Goal: Task Accomplishment & Management: Complete application form

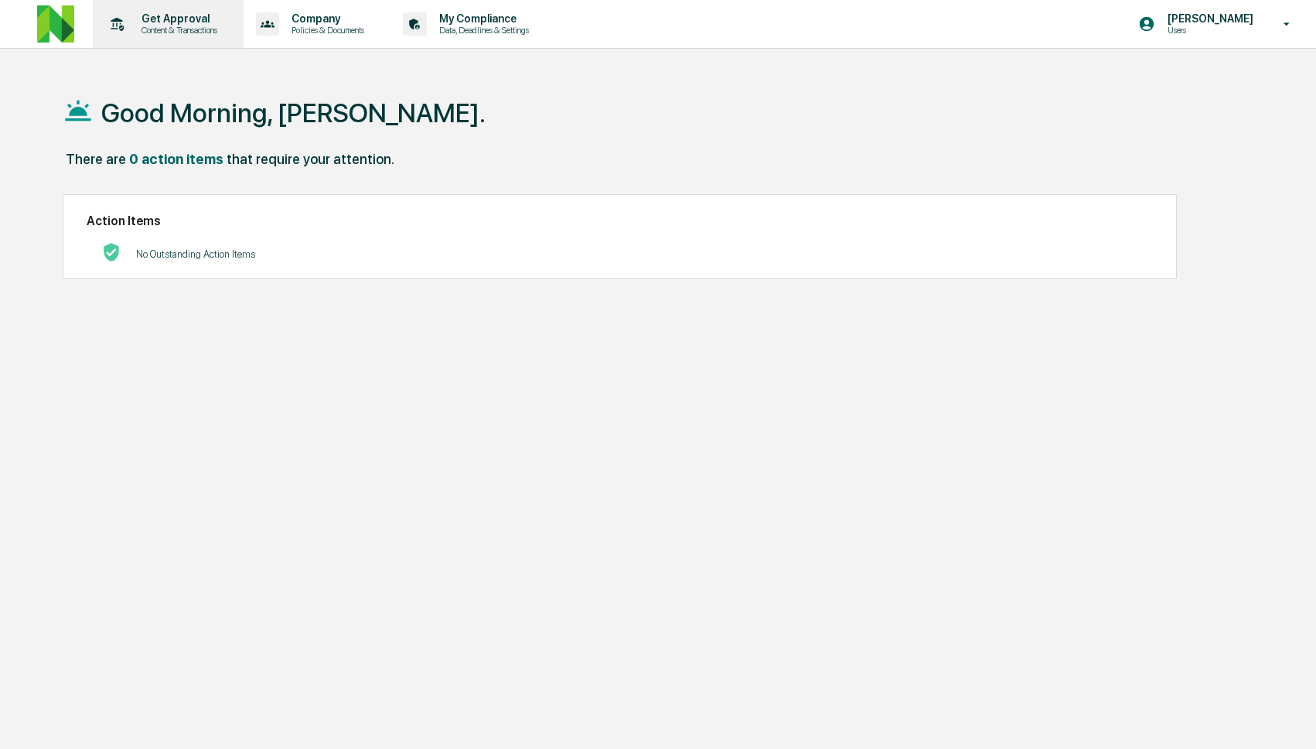
click at [191, 25] on p "Content & Transactions" at bounding box center [177, 30] width 96 height 11
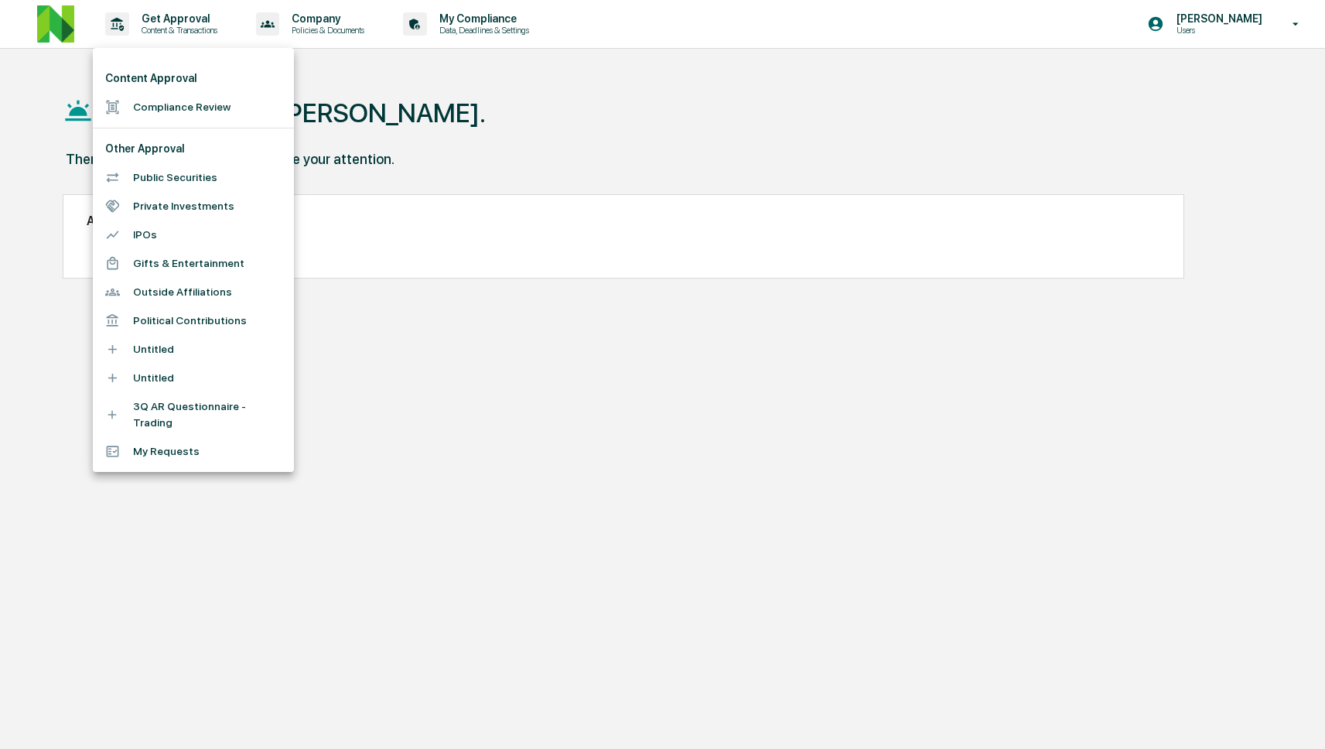
click at [207, 114] on li "Compliance Review" at bounding box center [193, 107] width 201 height 29
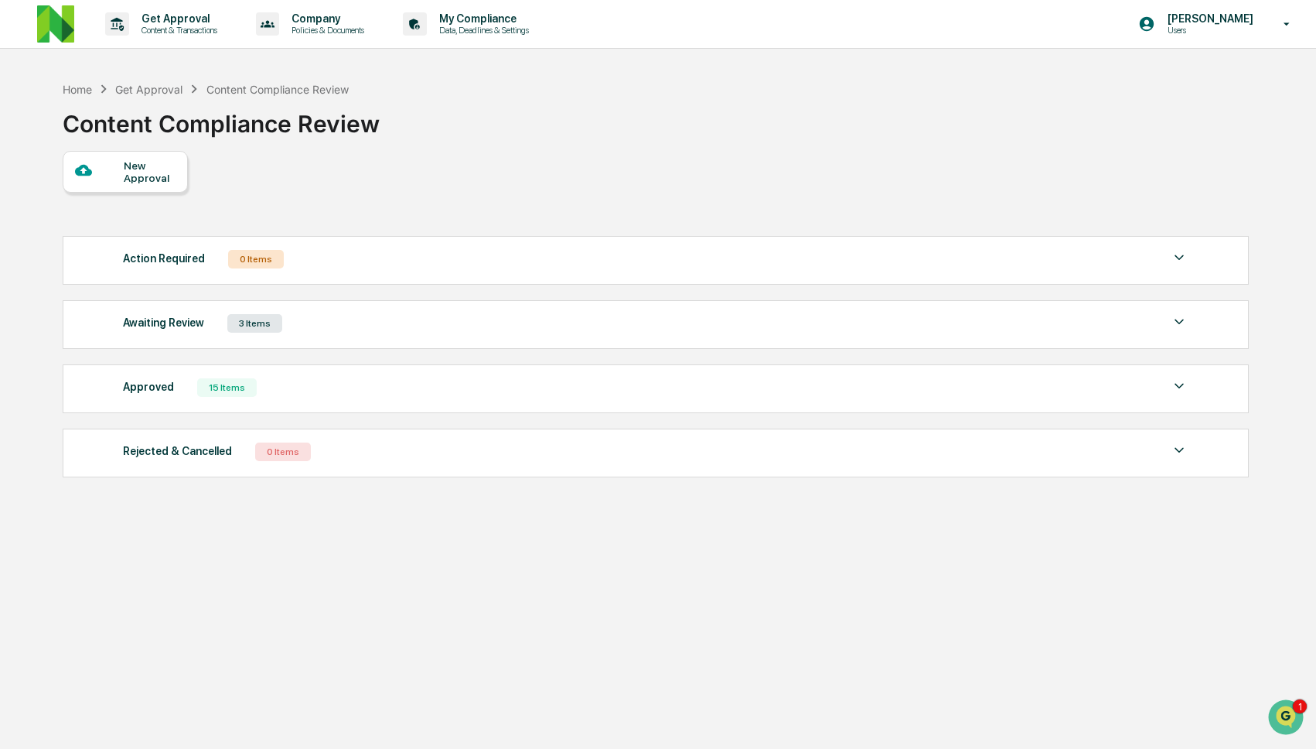
click at [274, 383] on div "Approved 15 Items" at bounding box center [656, 388] width 1067 height 22
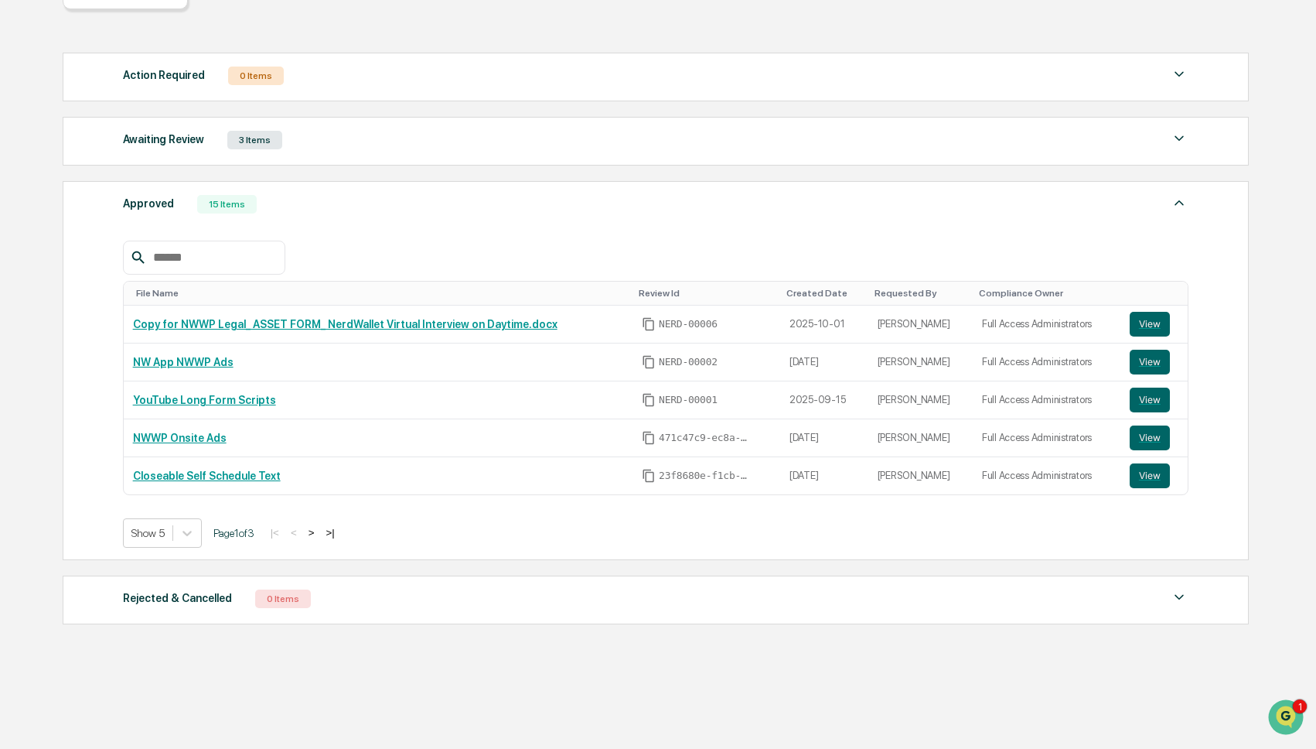
scroll to position [190, 0]
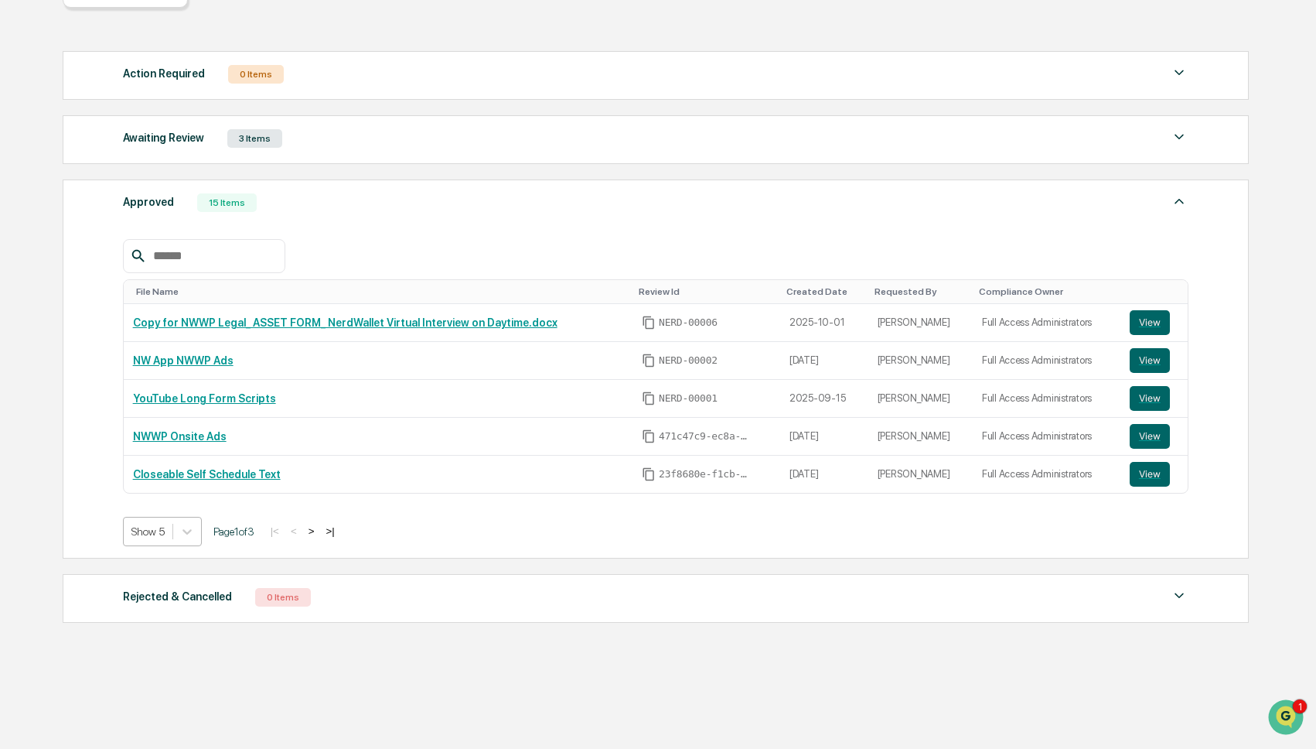
click at [165, 528] on div at bounding box center [147, 531] width 33 height 15
click at [160, 615] on div "Show 20" at bounding box center [164, 622] width 82 height 25
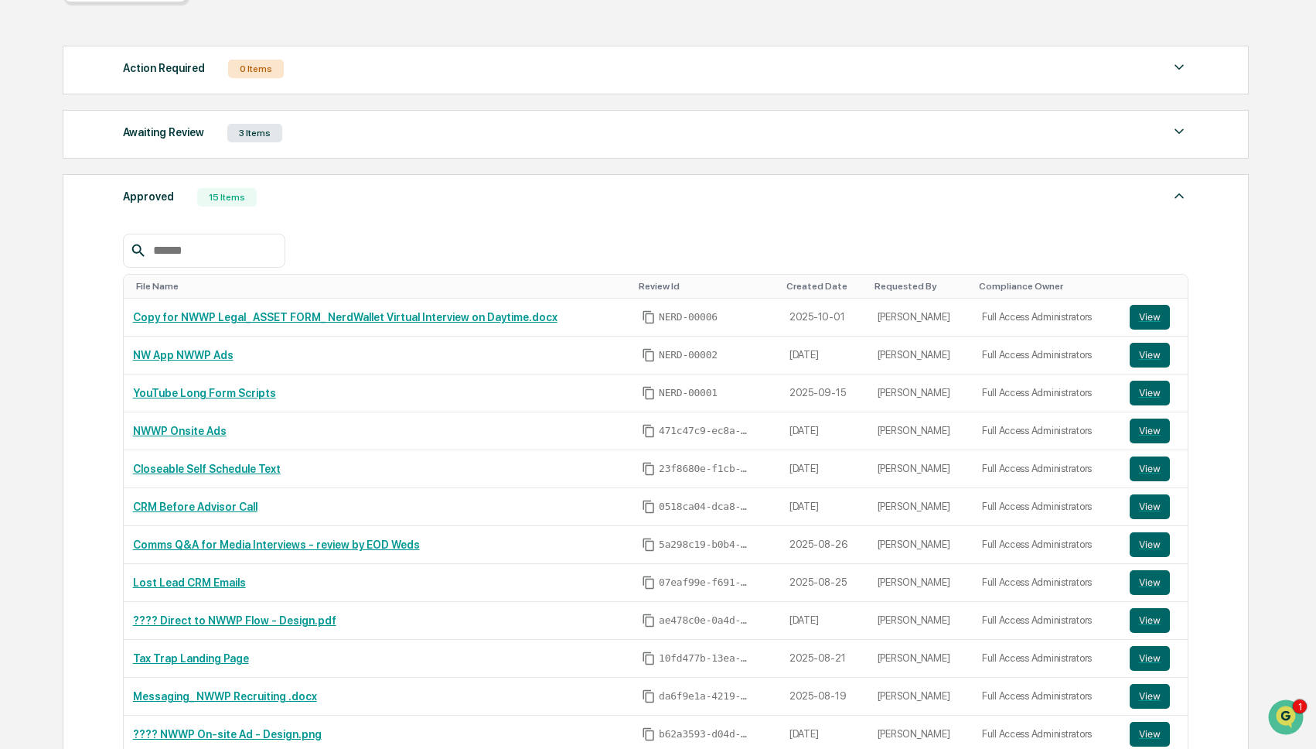
click at [294, 126] on div "Awaiting Review 3 Items" at bounding box center [656, 133] width 1067 height 22
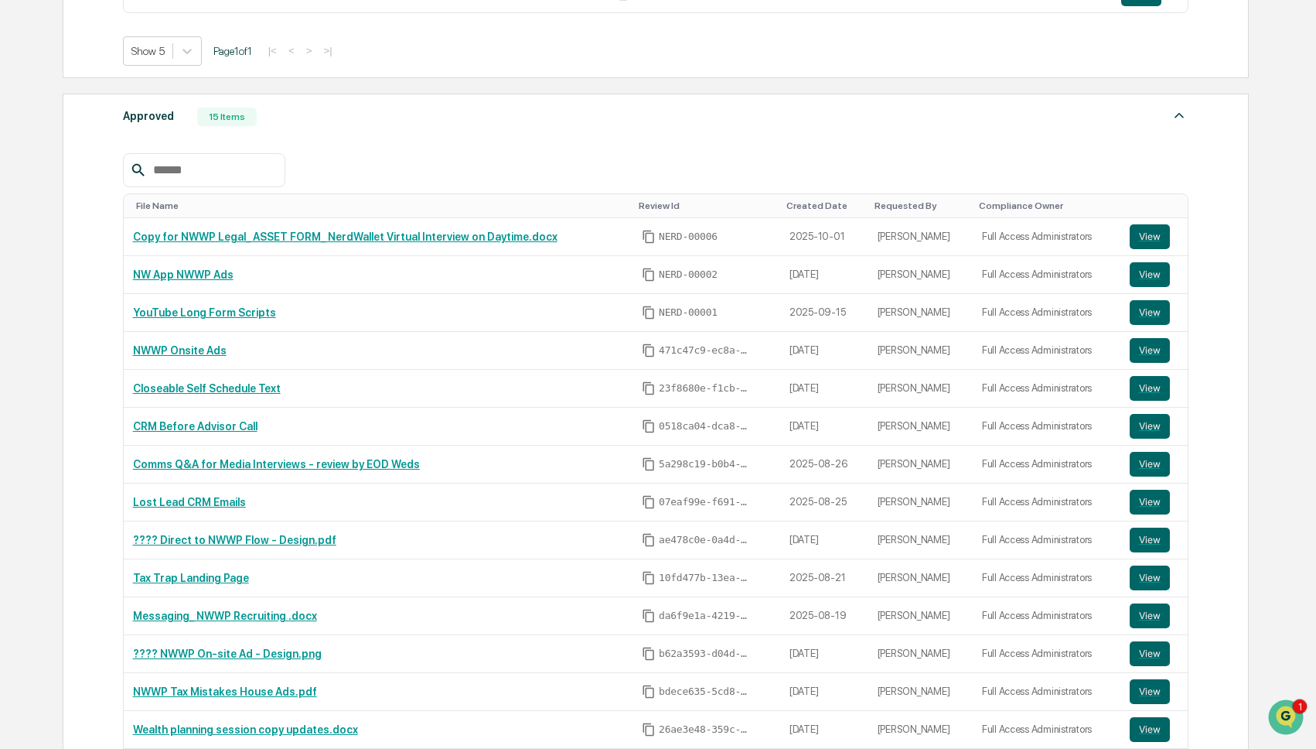
scroll to position [825, 0]
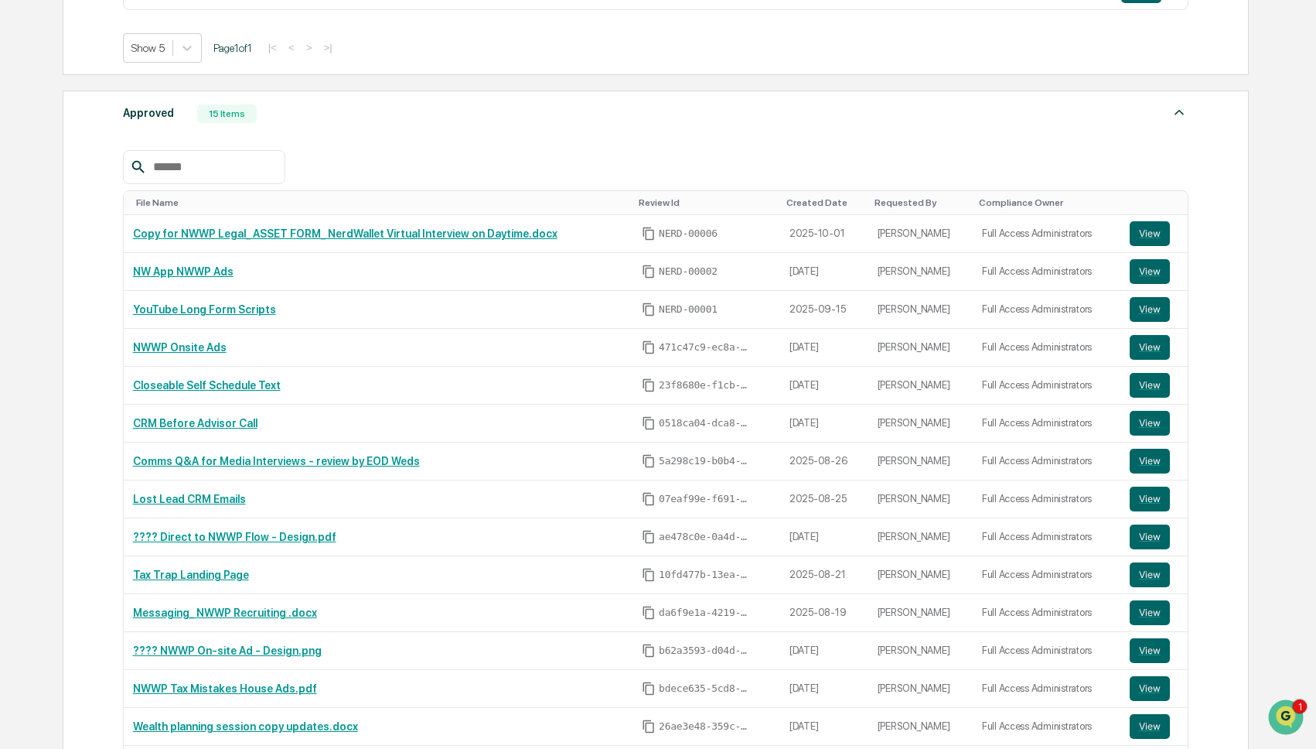
click at [394, 115] on div "Approved 15 Items" at bounding box center [656, 114] width 1067 height 22
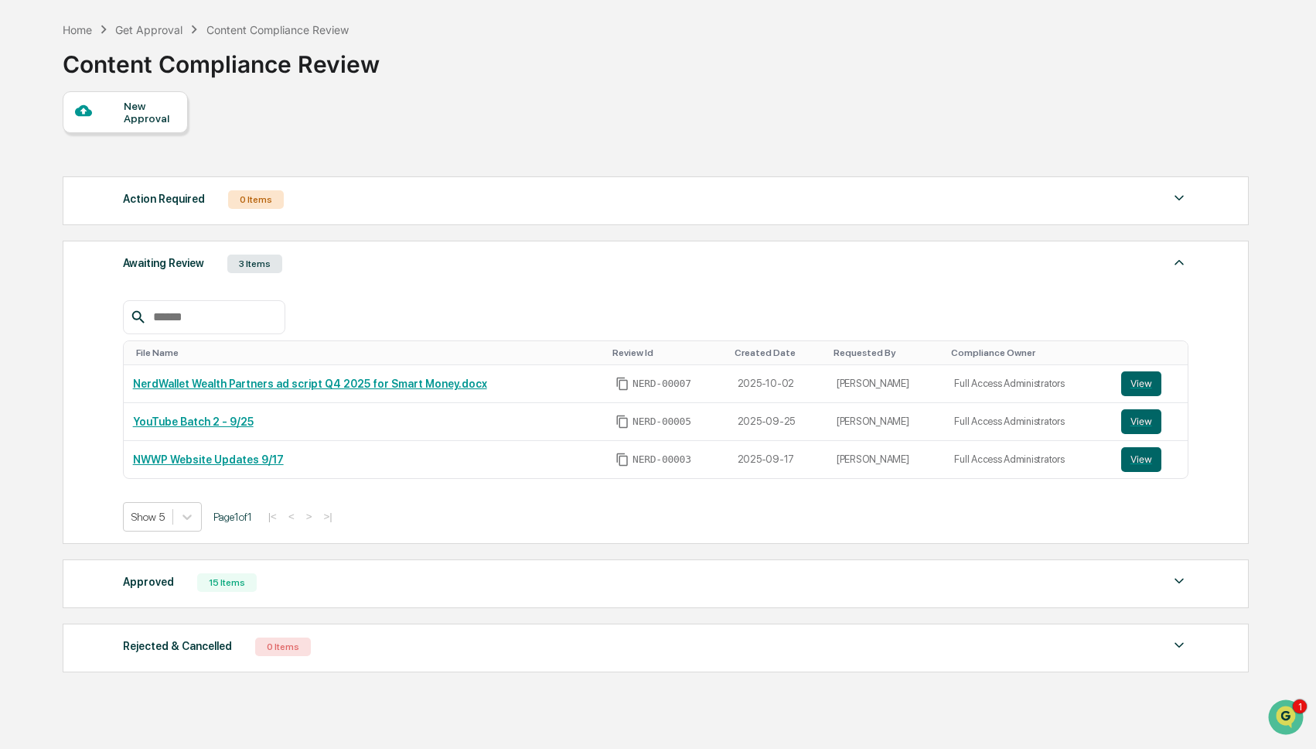
scroll to position [52, 0]
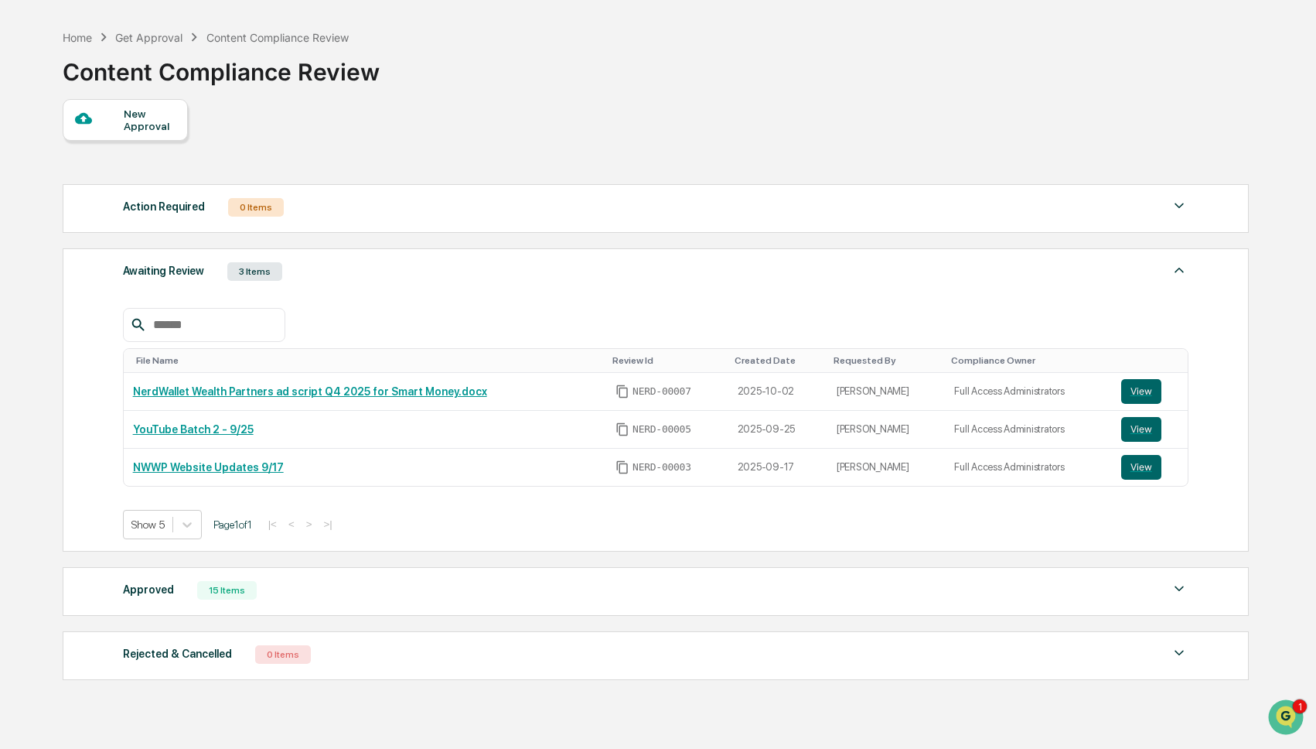
click at [356, 265] on div "Awaiting Review 3 Items" at bounding box center [656, 272] width 1067 height 22
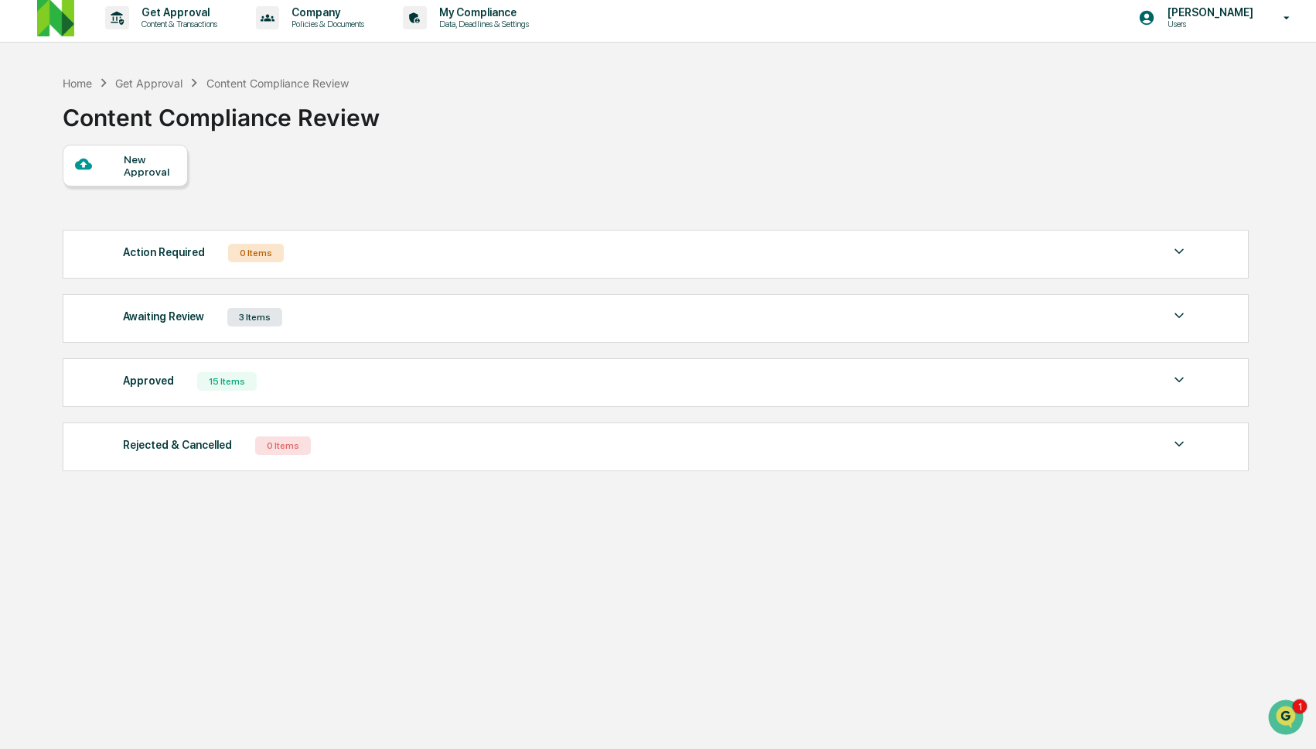
scroll to position [0, 0]
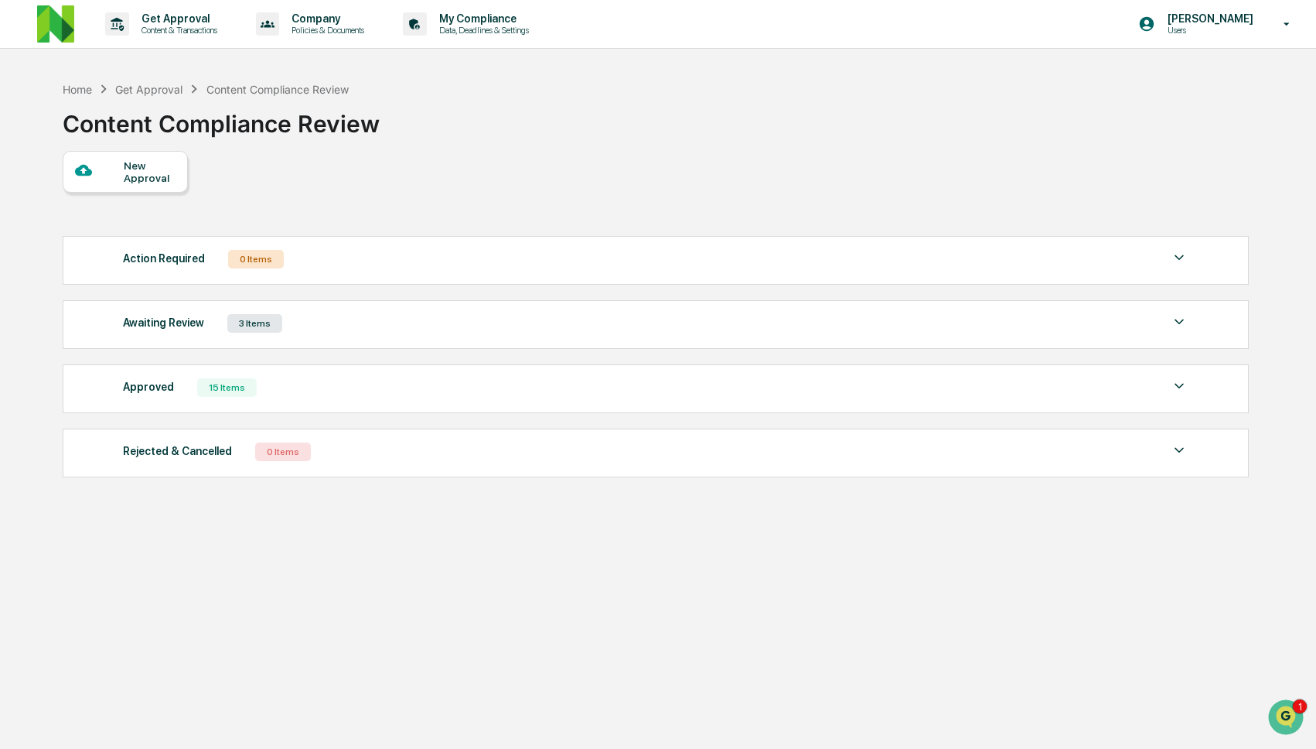
click at [357, 259] on div "Action Required 0 Items" at bounding box center [656, 259] width 1067 height 22
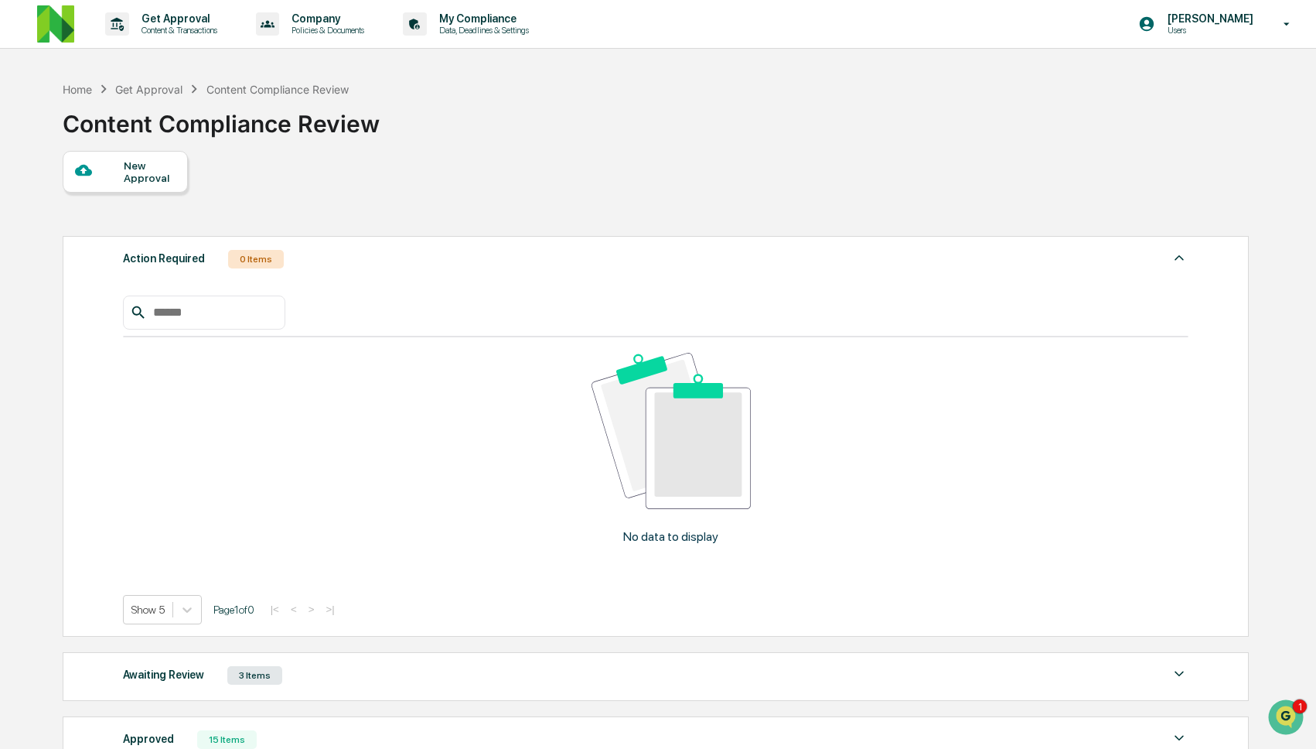
click at [357, 259] on div "Action Required 0 Items" at bounding box center [656, 259] width 1067 height 22
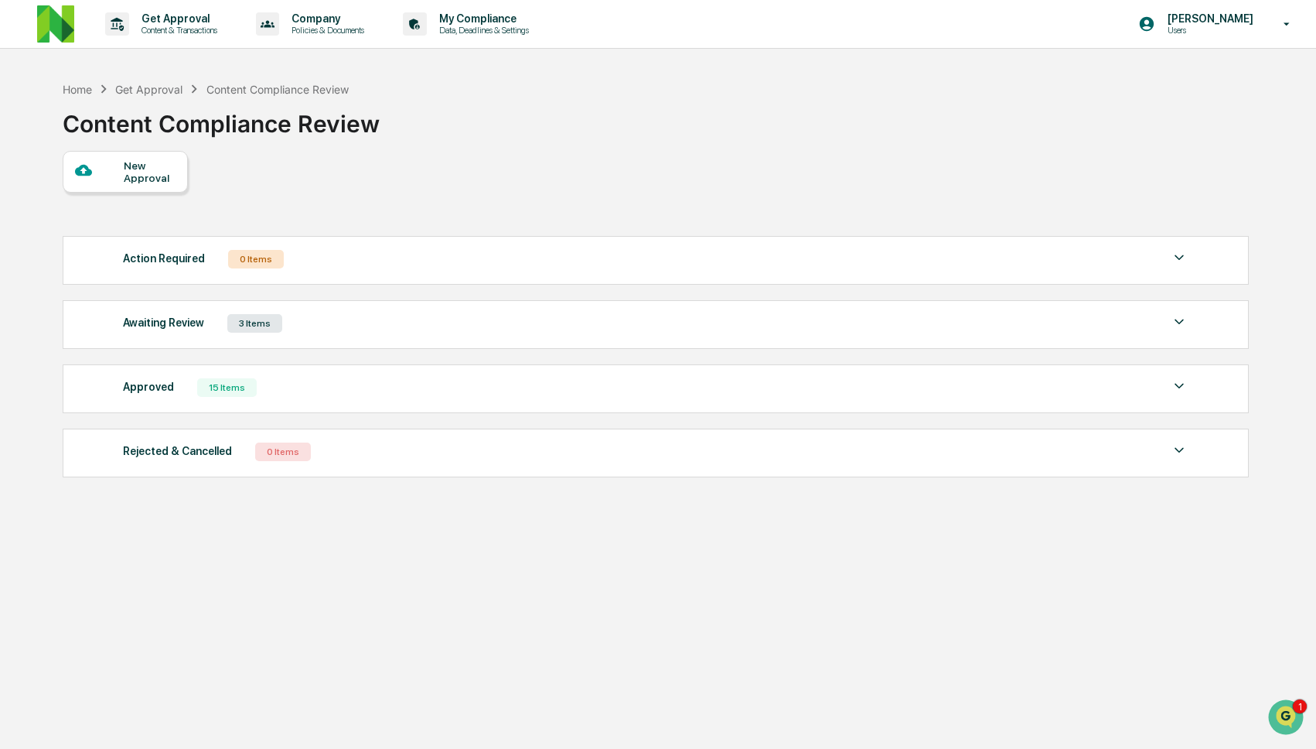
click at [340, 316] on div "Awaiting Review 3 Items" at bounding box center [656, 323] width 1067 height 22
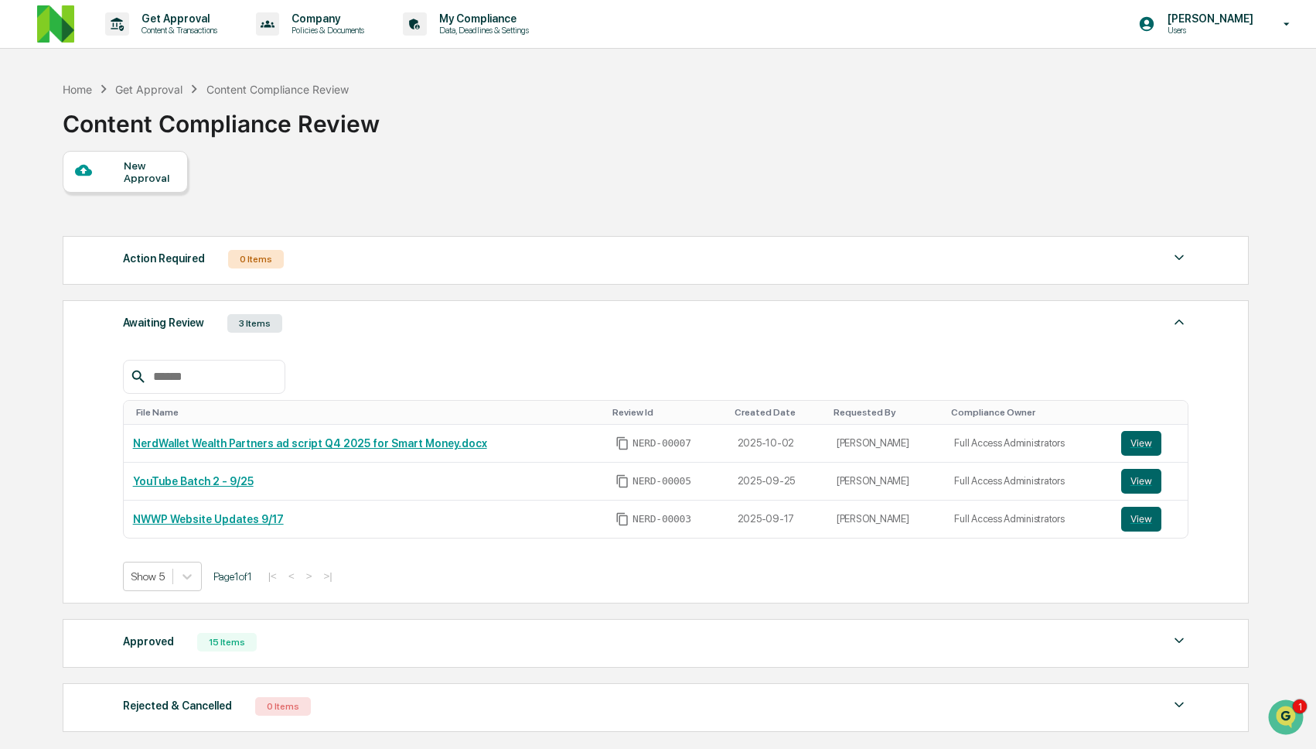
click at [343, 258] on div "Action Required 0 Items" at bounding box center [656, 259] width 1067 height 22
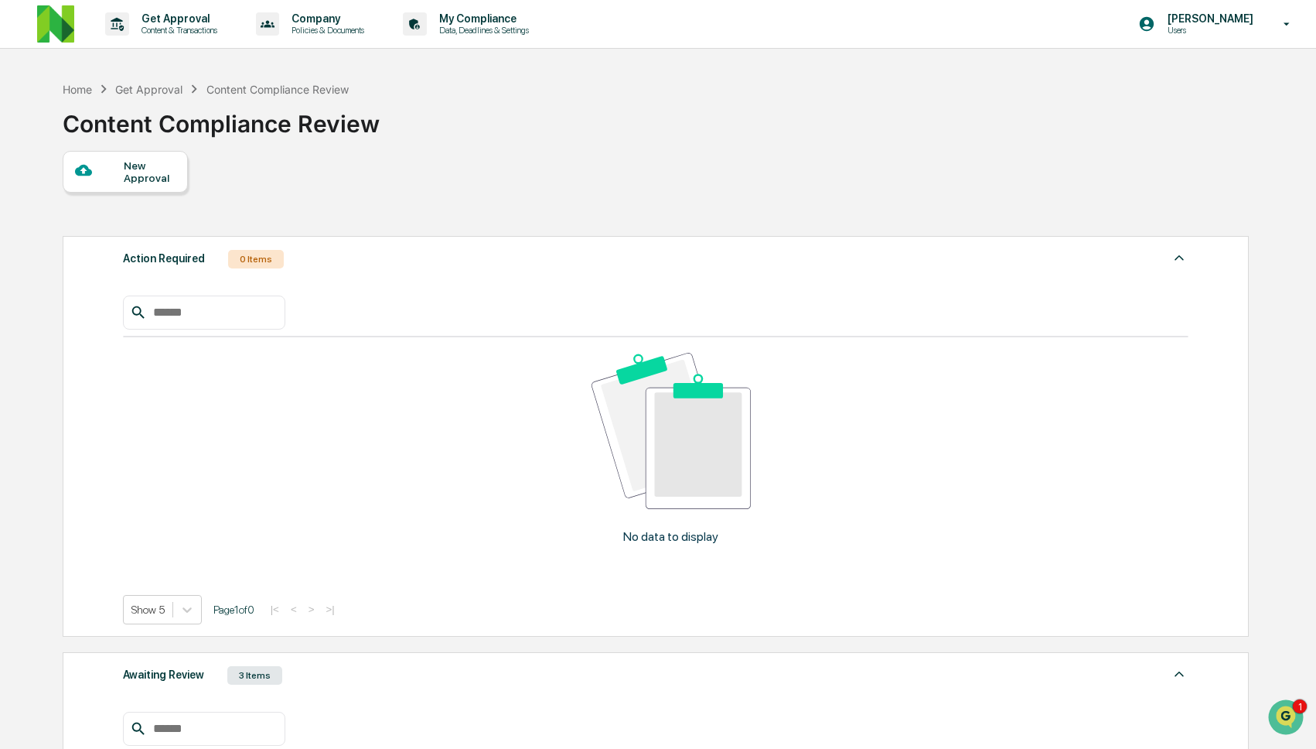
click at [372, 265] on div "Action Required 0 Items" at bounding box center [656, 259] width 1067 height 22
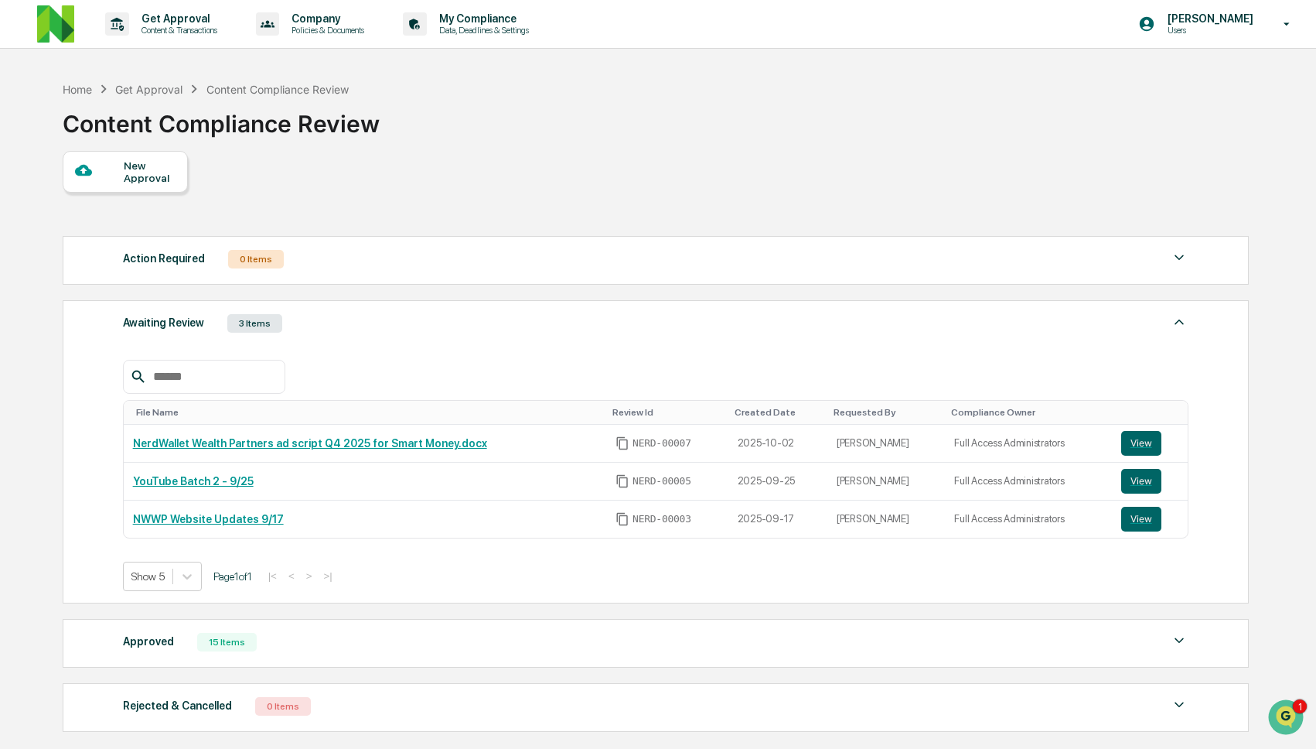
click at [370, 311] on div "Awaiting Review 3 Items File Name Review Id Created Date Requested By Complianc…" at bounding box center [656, 451] width 1187 height 303
click at [360, 334] on div "Awaiting Review 3 Items" at bounding box center [656, 323] width 1067 height 22
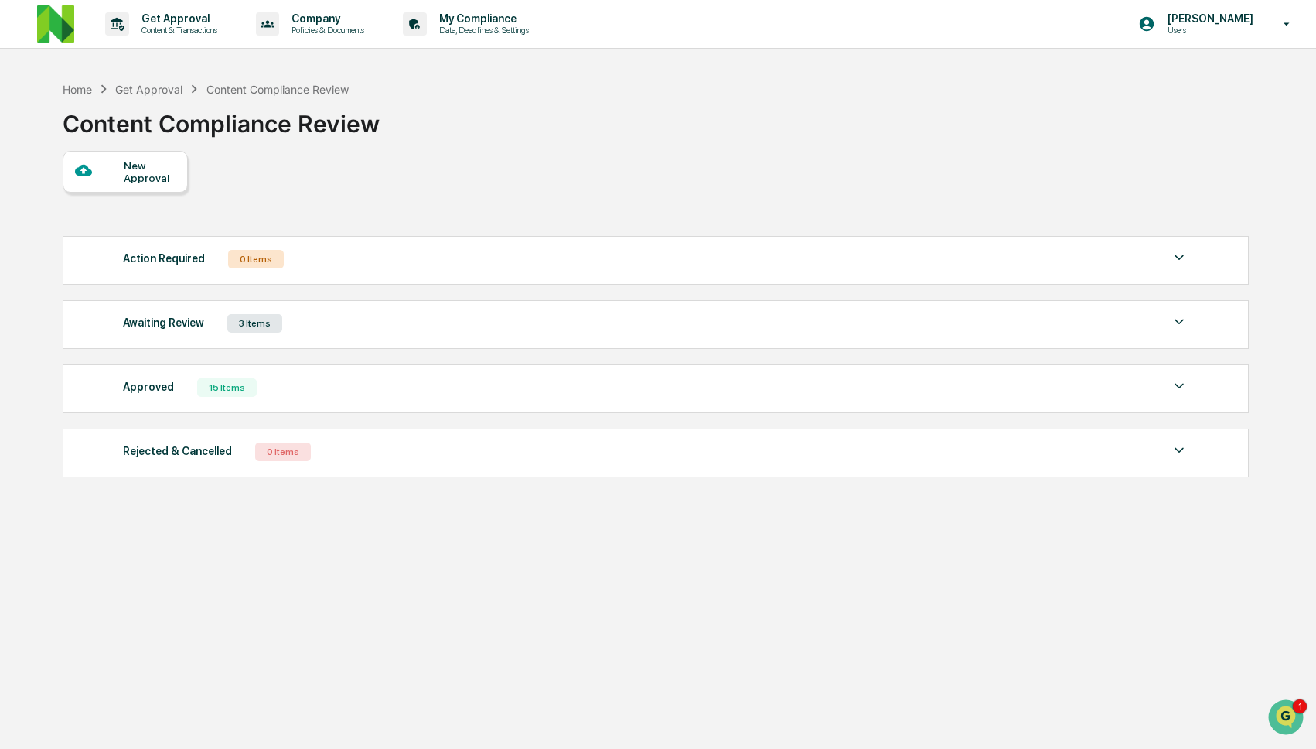
click at [348, 394] on div "Approved 15 Items" at bounding box center [656, 388] width 1067 height 22
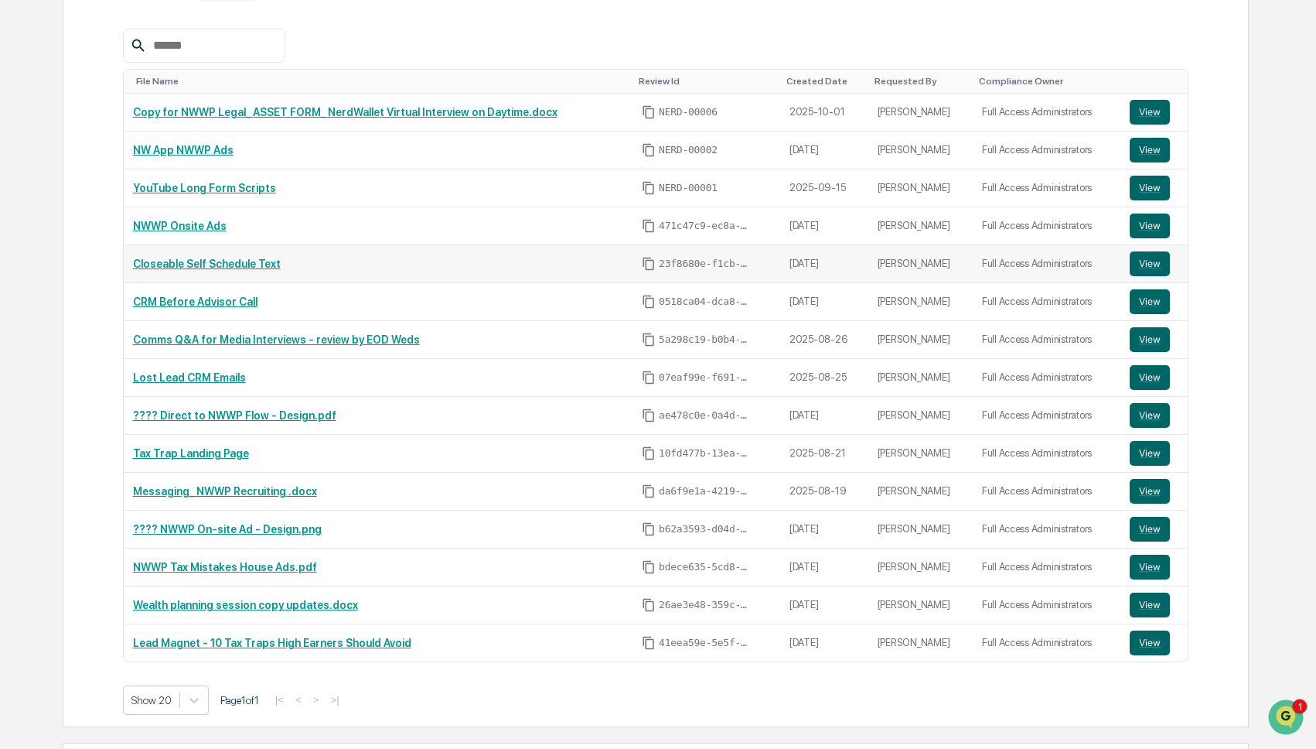
scroll to position [51, 0]
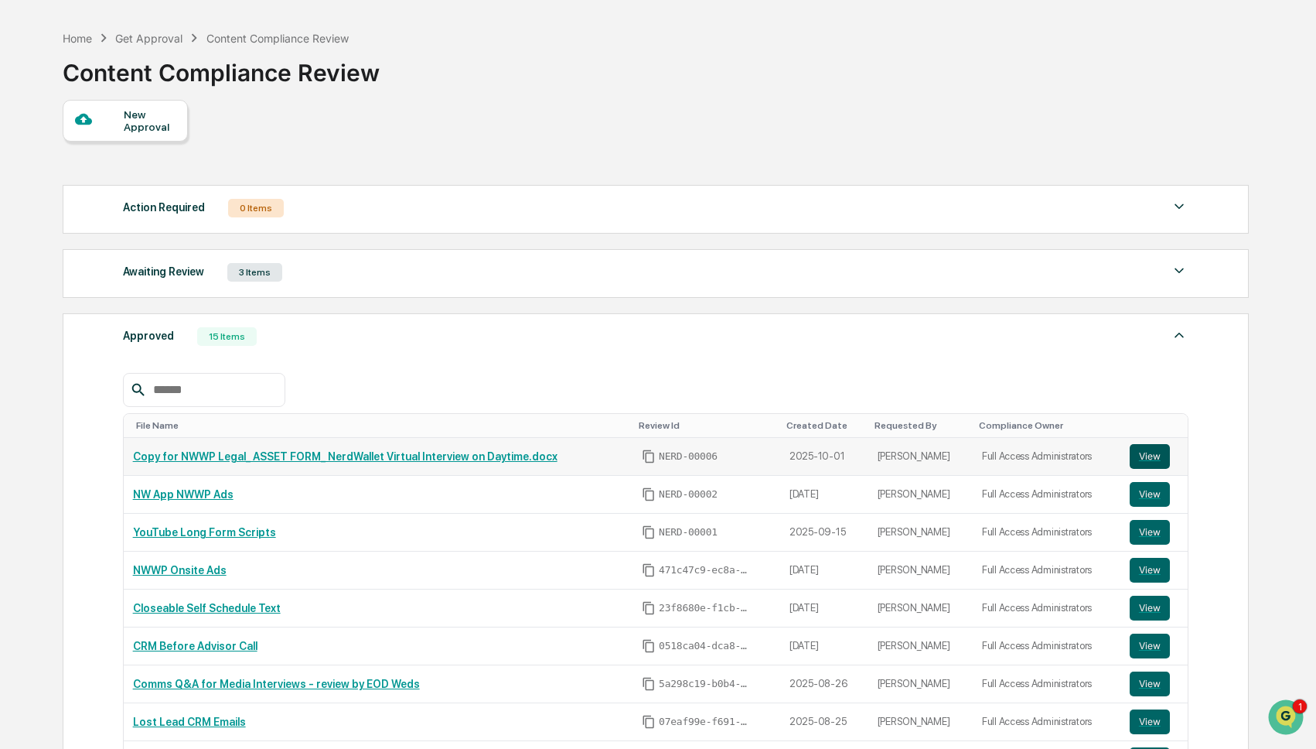
click at [1152, 457] on button "View" at bounding box center [1150, 456] width 40 height 25
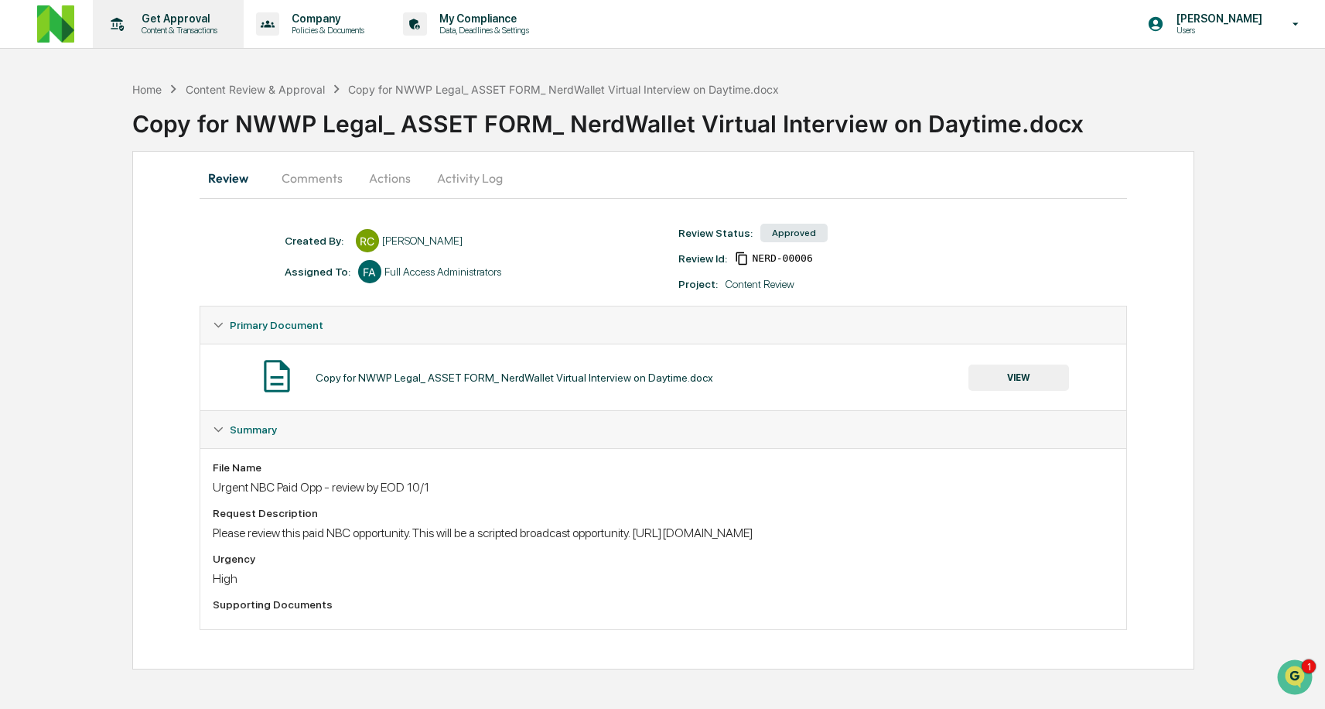
click at [199, 22] on p "Get Approval" at bounding box center [177, 18] width 96 height 12
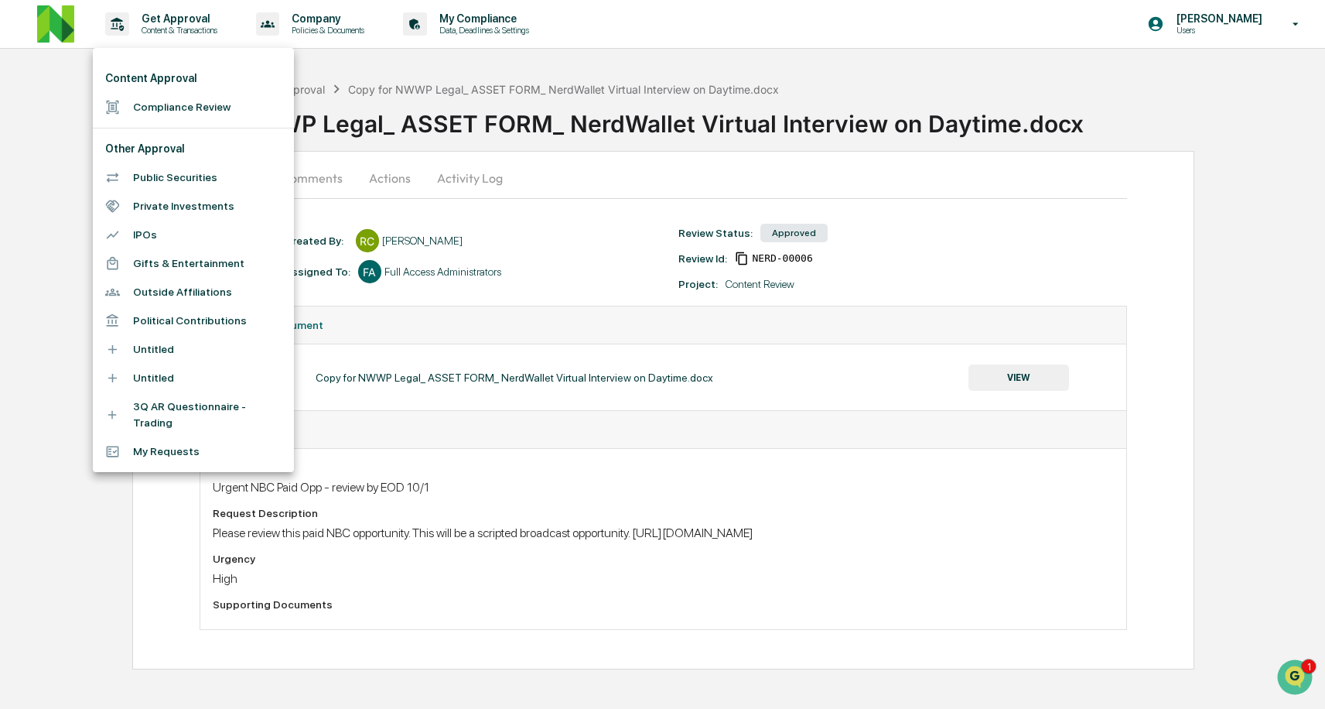
click at [187, 102] on li "Compliance Review" at bounding box center [193, 107] width 201 height 29
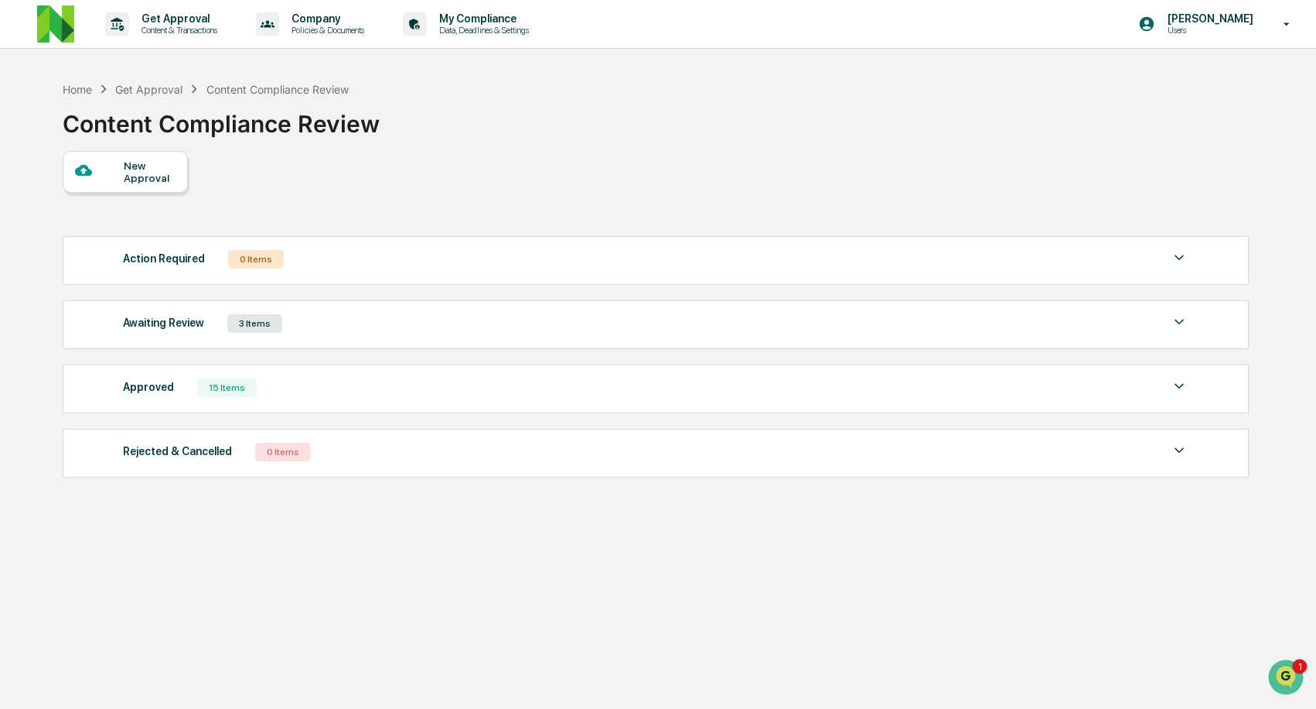
click at [322, 334] on div "Awaiting Review 3 Items" at bounding box center [656, 323] width 1067 height 22
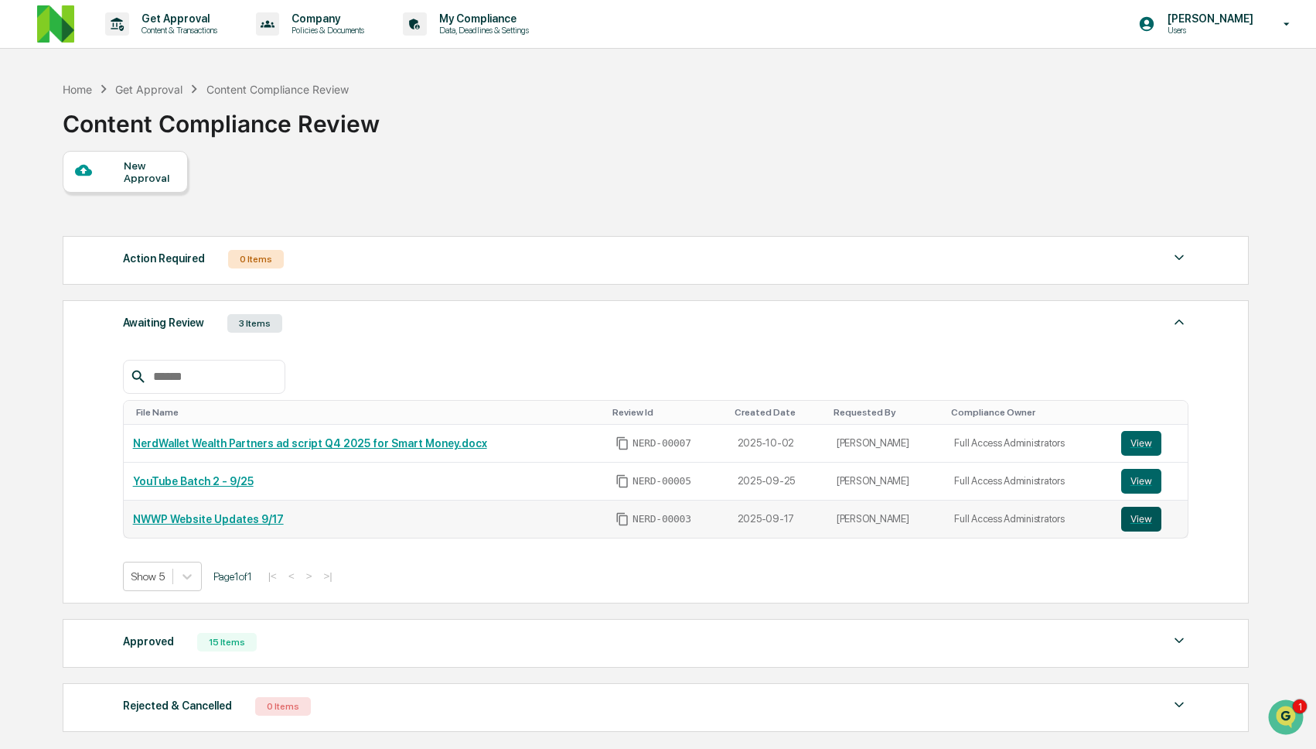
click at [1146, 526] on button "View" at bounding box center [1142, 519] width 40 height 25
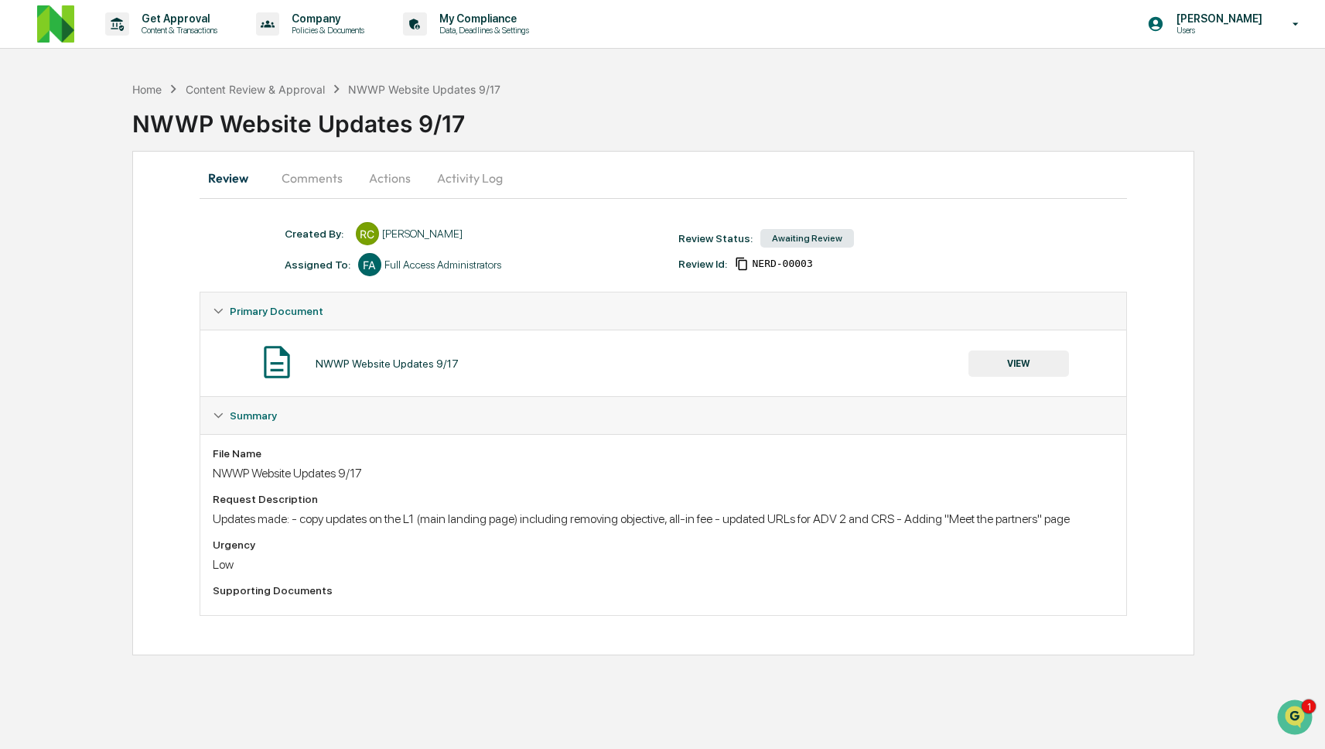
click at [323, 178] on button "Comments" at bounding box center [312, 177] width 86 height 37
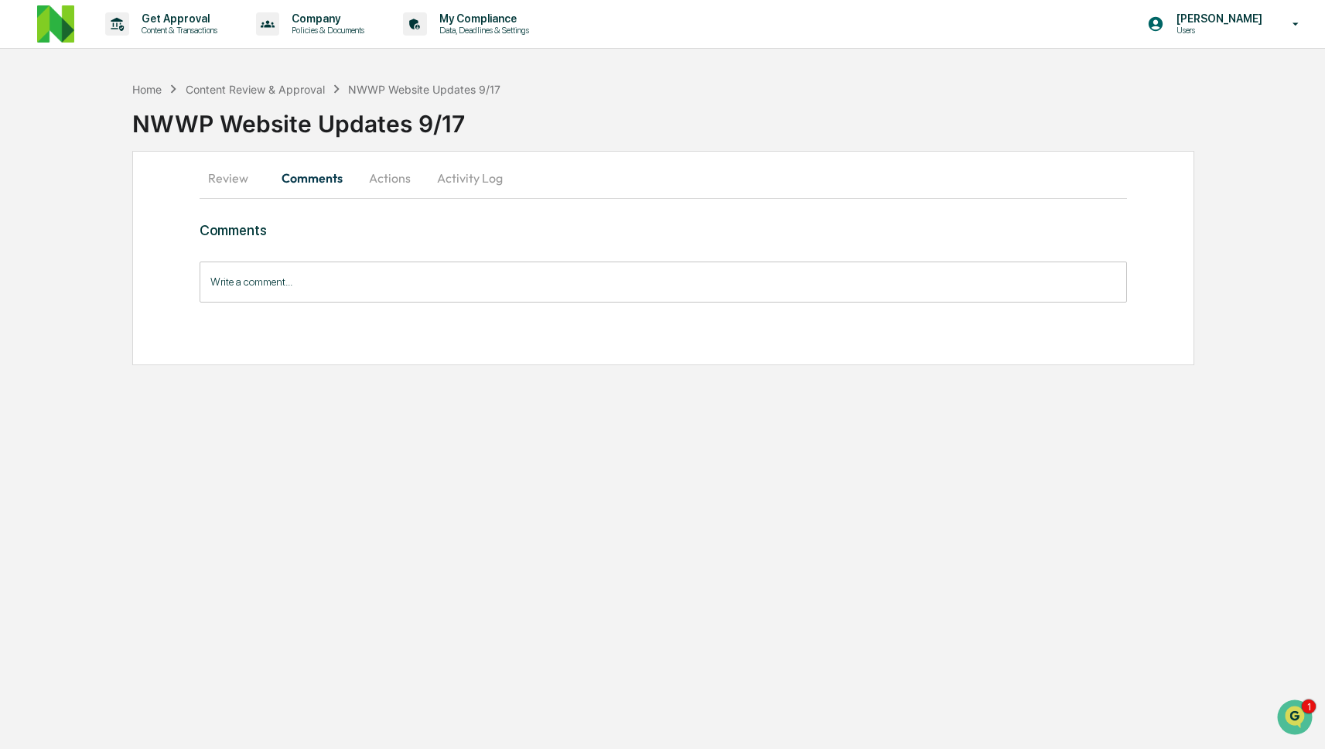
click at [241, 182] on button "Review" at bounding box center [235, 177] width 70 height 37
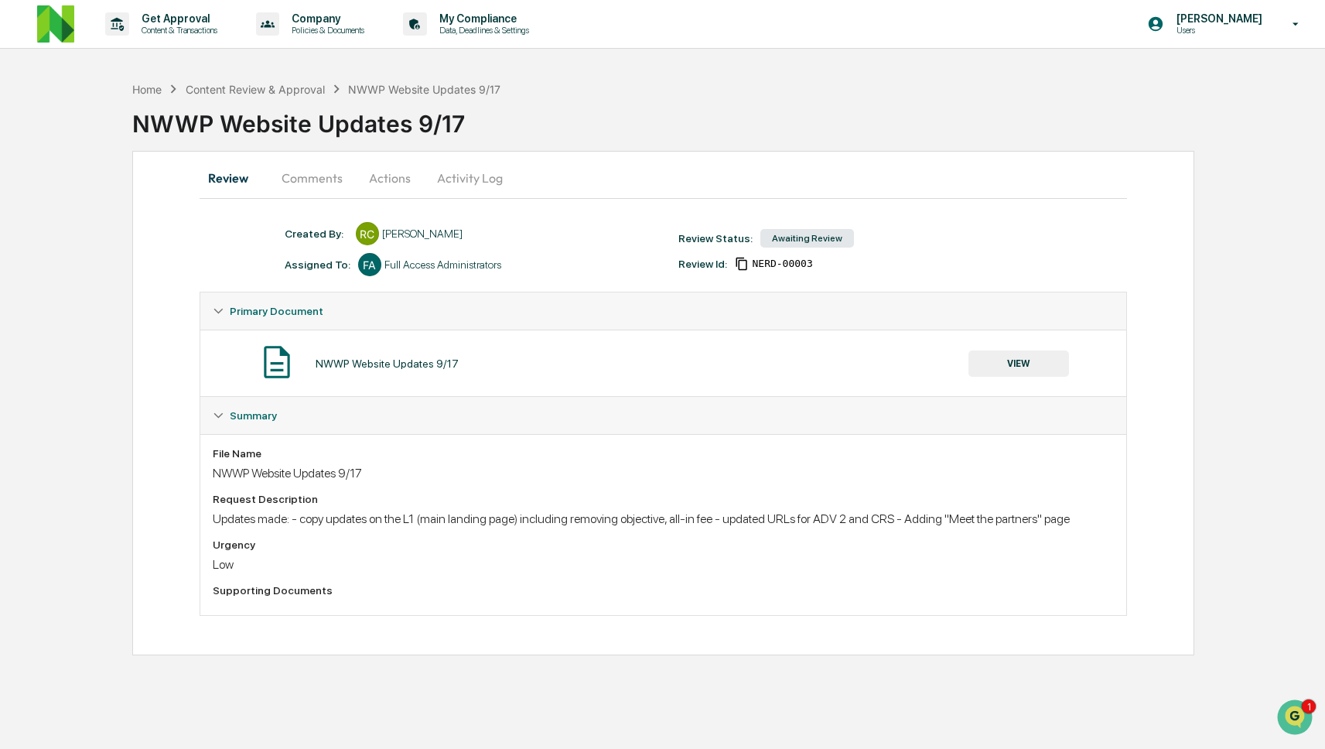
click at [388, 363] on div "NWWP Website Updates 9/17" at bounding box center [387, 363] width 143 height 12
click at [1007, 366] on button "VIEW" at bounding box center [1018, 363] width 101 height 26
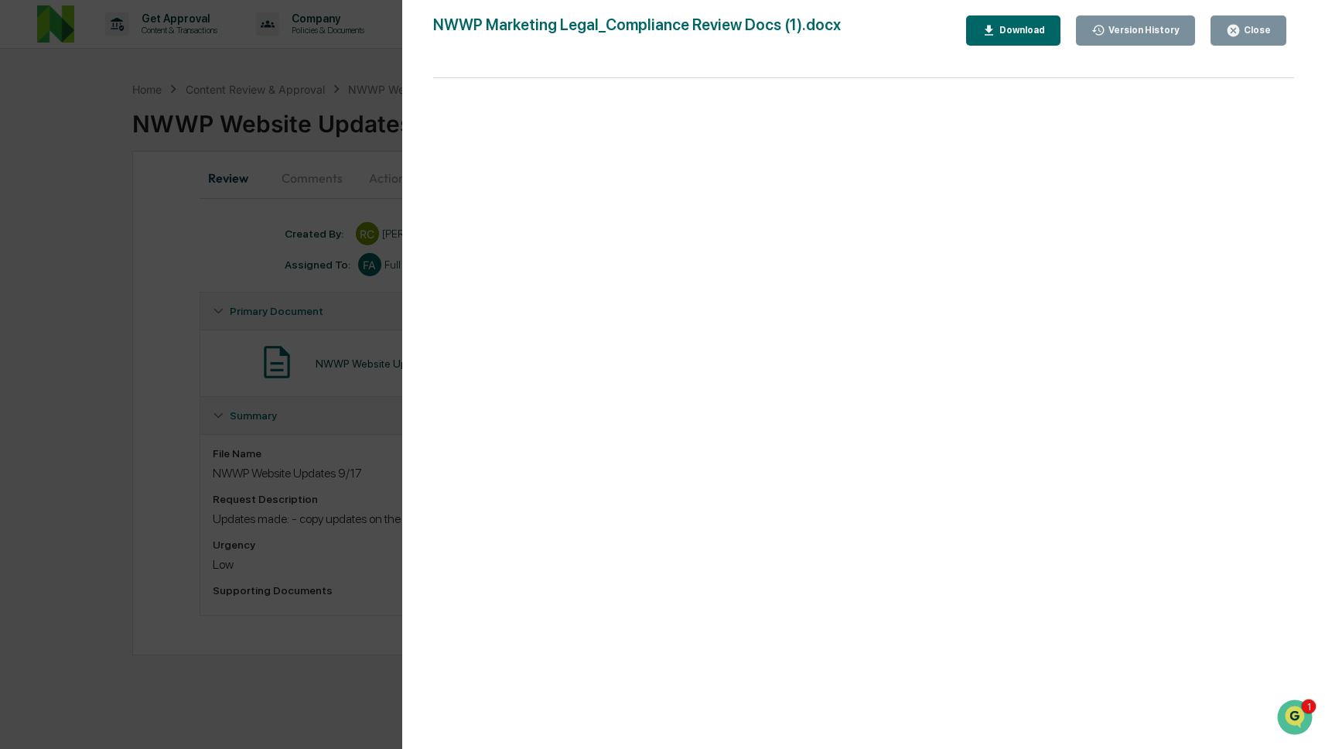
click at [1256, 28] on div "Close" at bounding box center [1256, 30] width 30 height 11
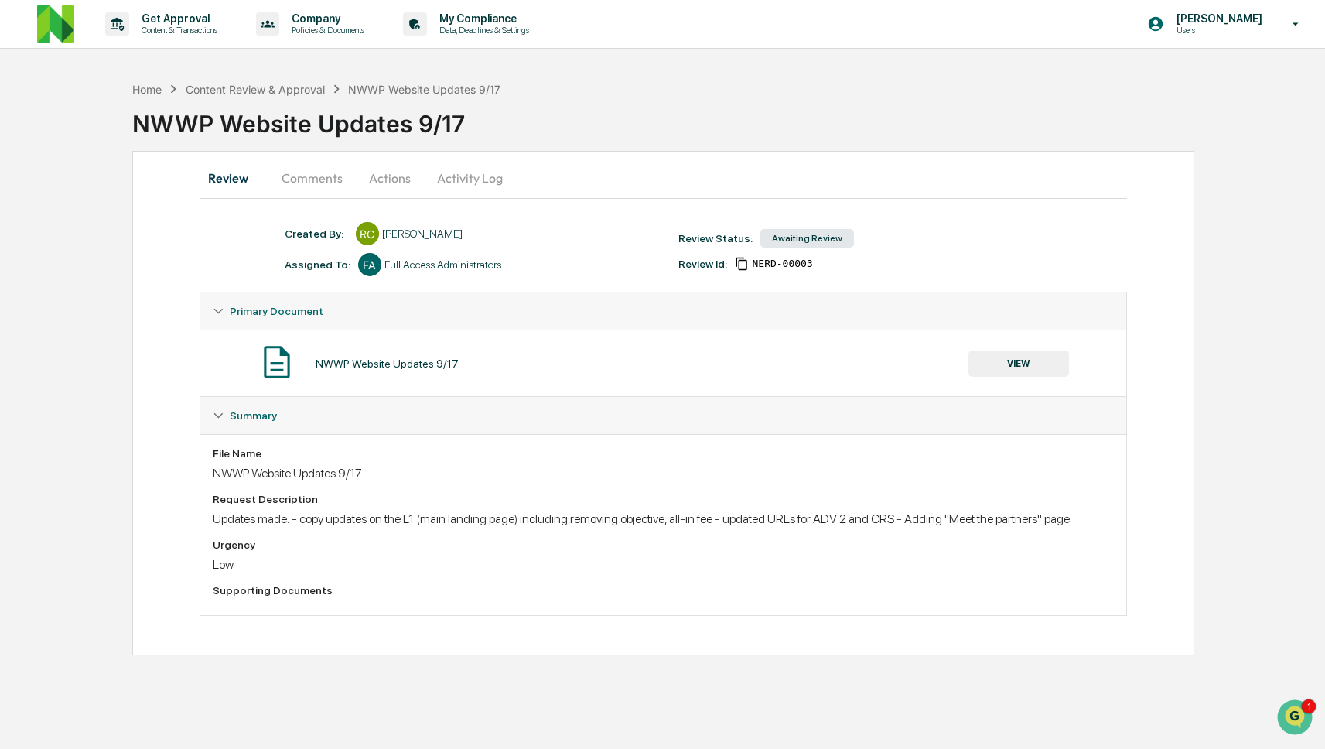
click at [299, 91] on div "Content Review & Approval" at bounding box center [255, 89] width 139 height 13
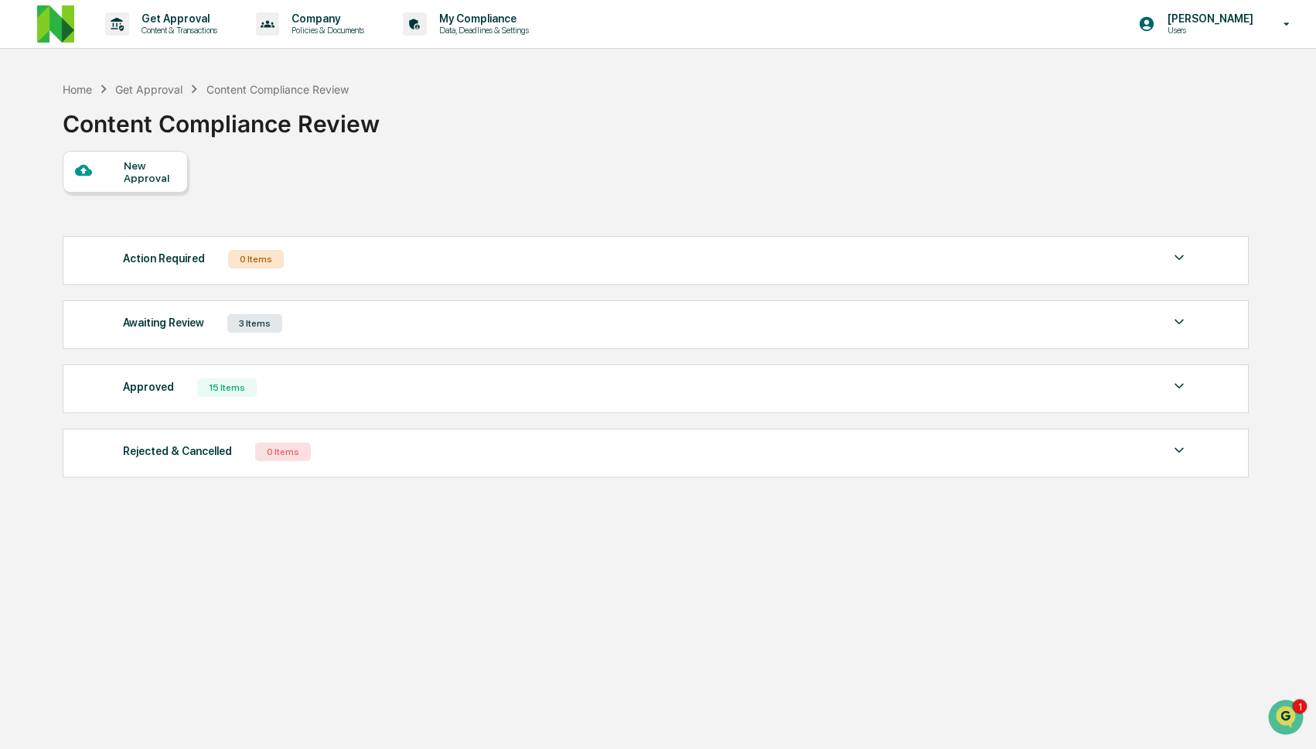
click at [215, 333] on div "Awaiting Review 3 Items" at bounding box center [656, 323] width 1067 height 22
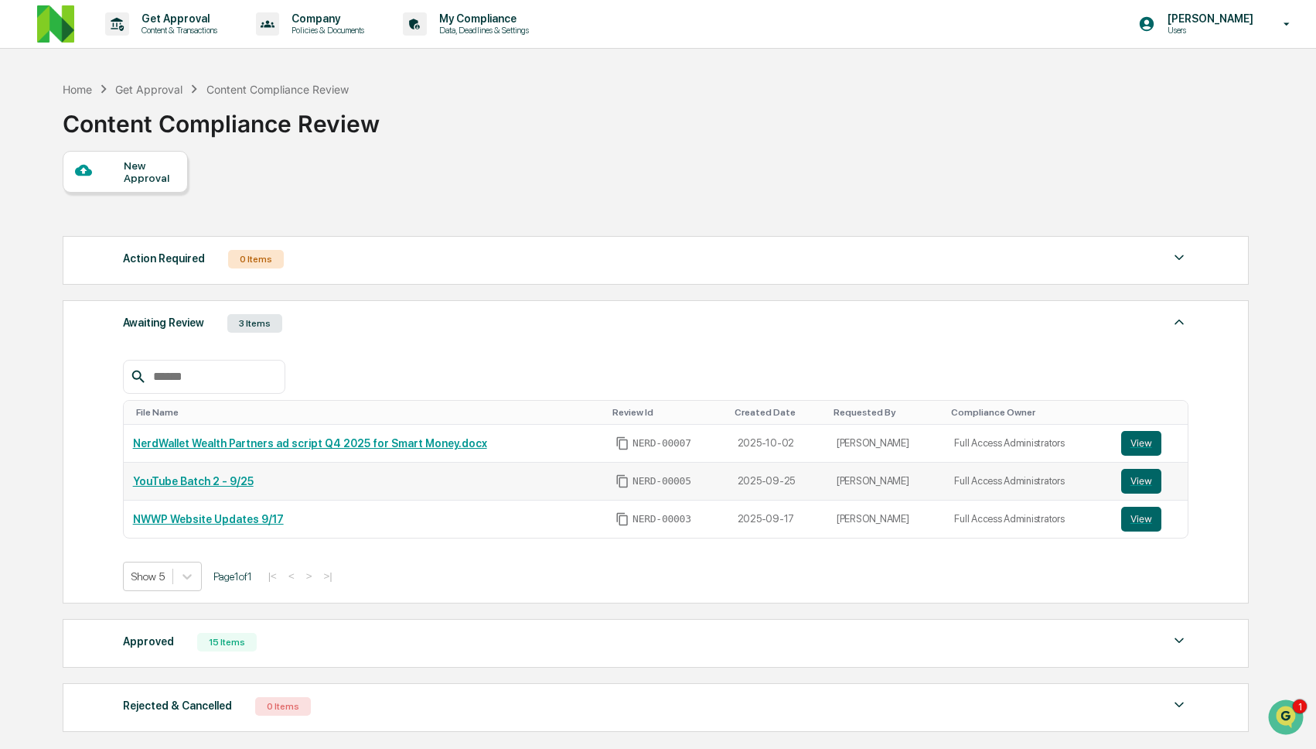
click at [224, 487] on link "YouTube Batch 2 - 9/25" at bounding box center [193, 481] width 121 height 12
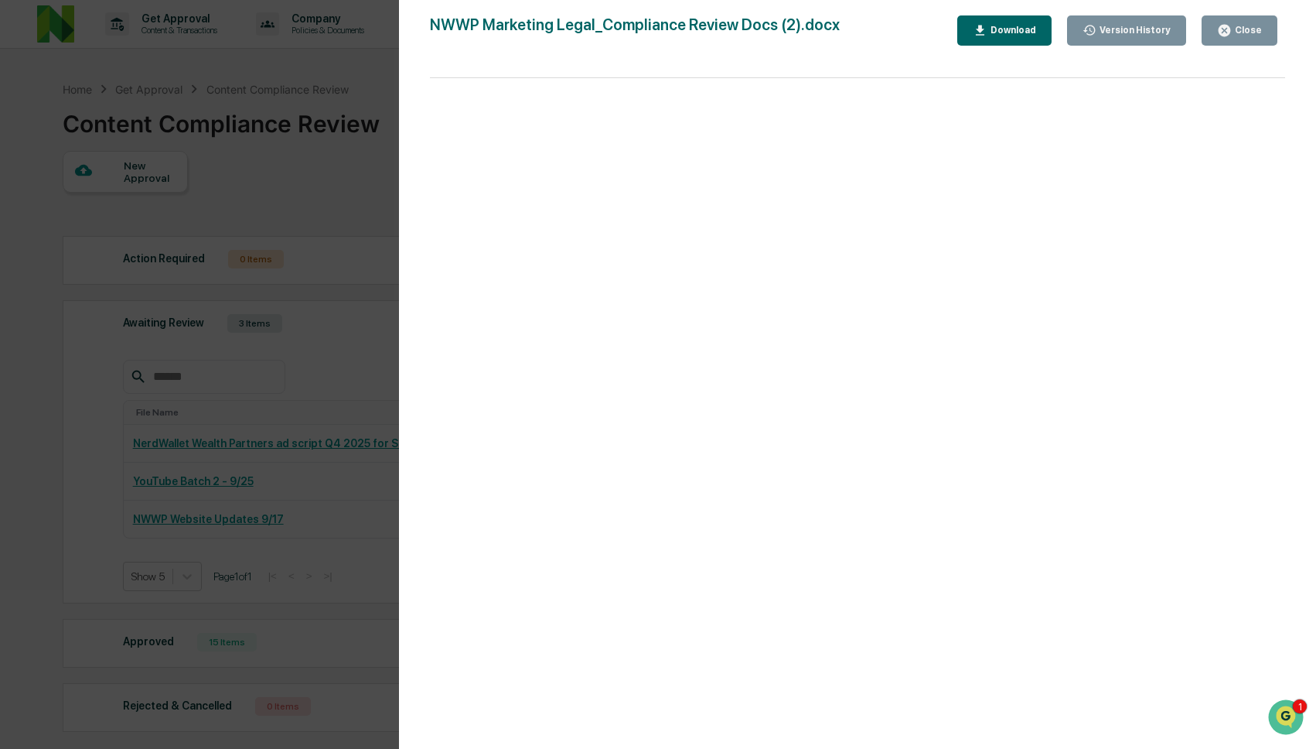
click at [332, 462] on div "Version History 09/25/2025, 03:47 PM Rachel Carlisle NWWP Marketing Legal_Compl…" at bounding box center [658, 374] width 1316 height 749
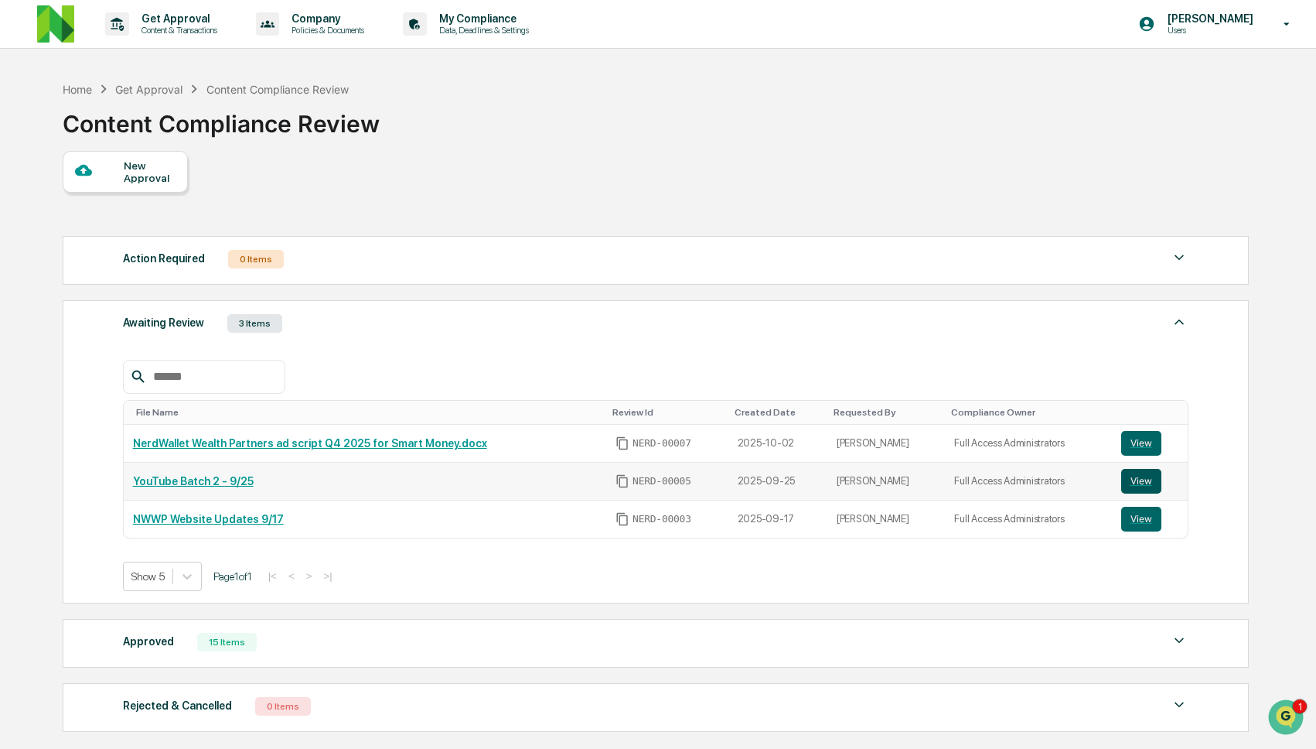
click at [1141, 487] on button "View" at bounding box center [1142, 481] width 40 height 25
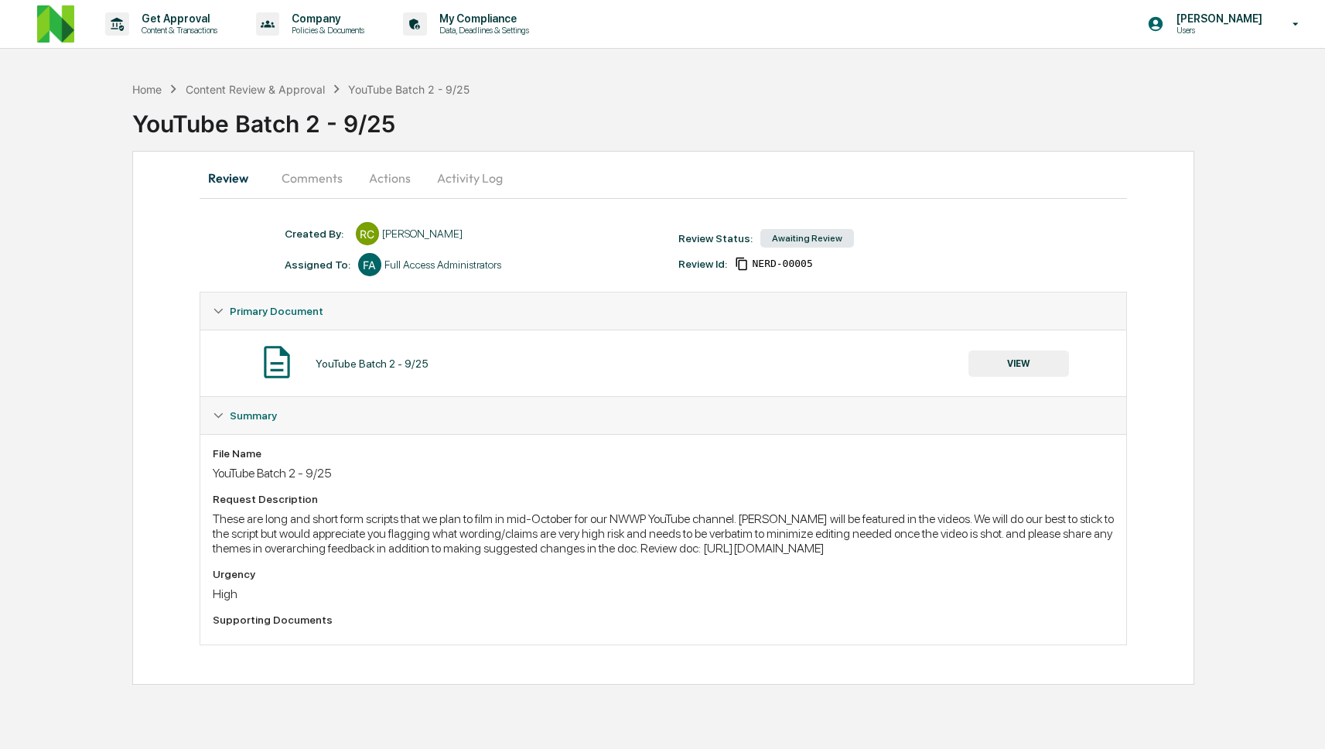
click at [305, 176] on button "Comments" at bounding box center [312, 177] width 86 height 37
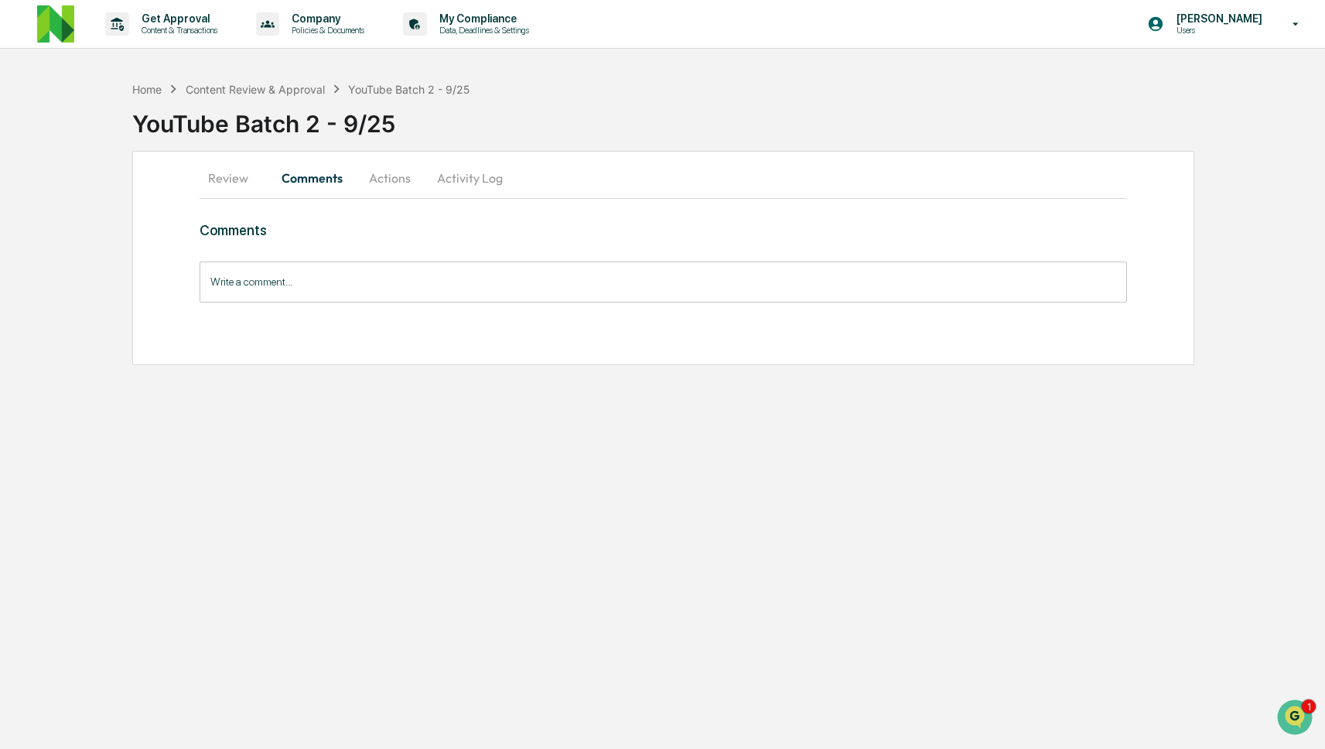
click at [241, 179] on button "Review" at bounding box center [235, 177] width 70 height 37
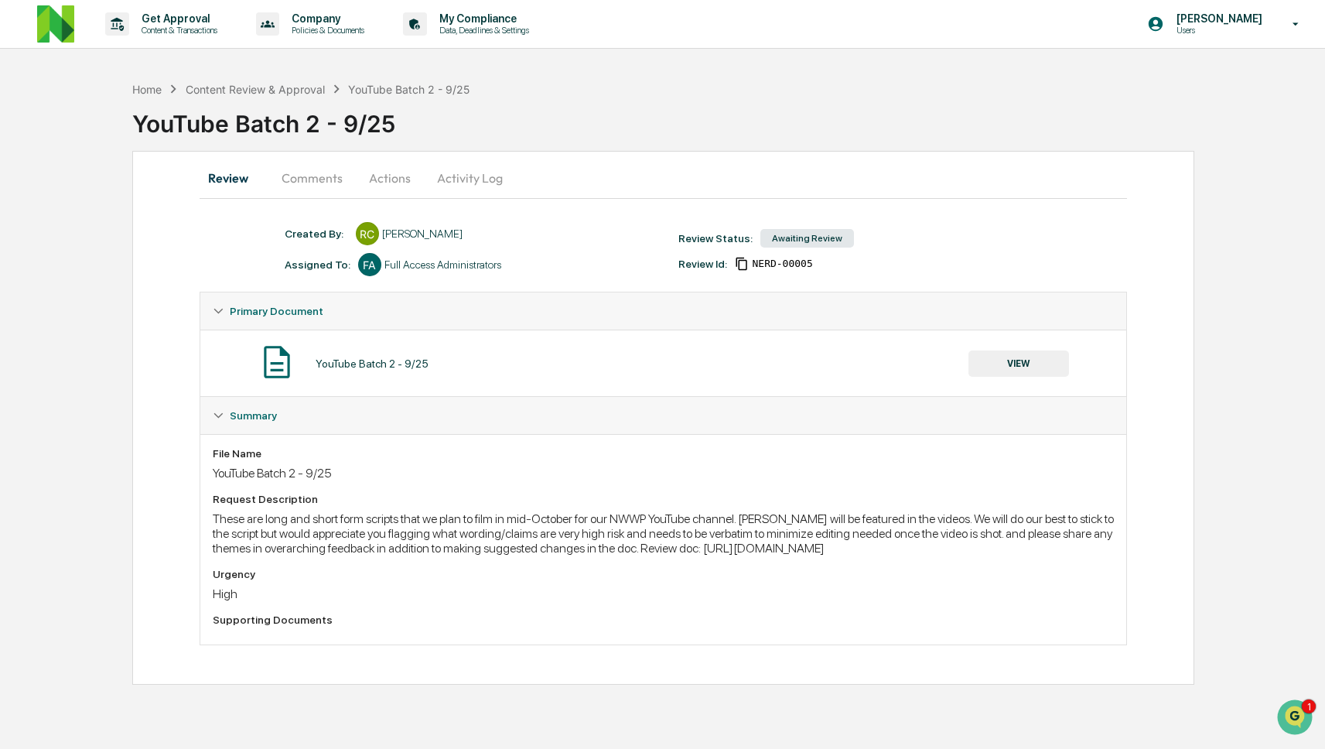
click at [473, 536] on div "These are long and short form scripts that we plan to film in mid-October for o…" at bounding box center [663, 533] width 901 height 44
drag, startPoint x: 890, startPoint y: 562, endPoint x: 214, endPoint y: 564, distance: 676.0
click at [214, 555] on div "These are long and short form scripts that we plan to film in mid-October for o…" at bounding box center [663, 533] width 901 height 44
click at [644, 510] on div "Request Description These are long and short form scripts that we plan to film …" at bounding box center [663, 524] width 901 height 63
drag, startPoint x: 902, startPoint y: 559, endPoint x: 203, endPoint y: 565, distance: 698.5
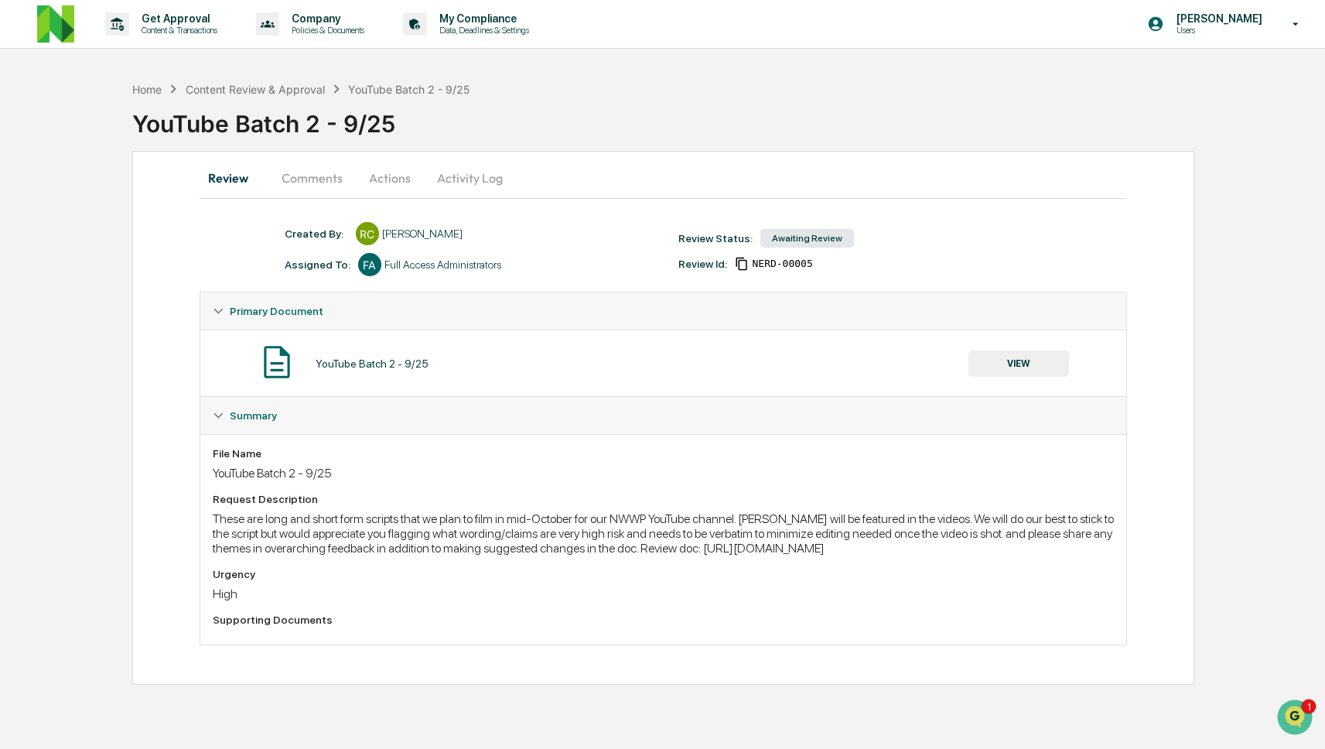
click at [203, 565] on div "File Name YouTube Batch 2 - 9/25 Request Description These are long and short f…" at bounding box center [663, 539] width 926 height 210
click at [311, 93] on div "Content Review & Approval" at bounding box center [255, 89] width 139 height 13
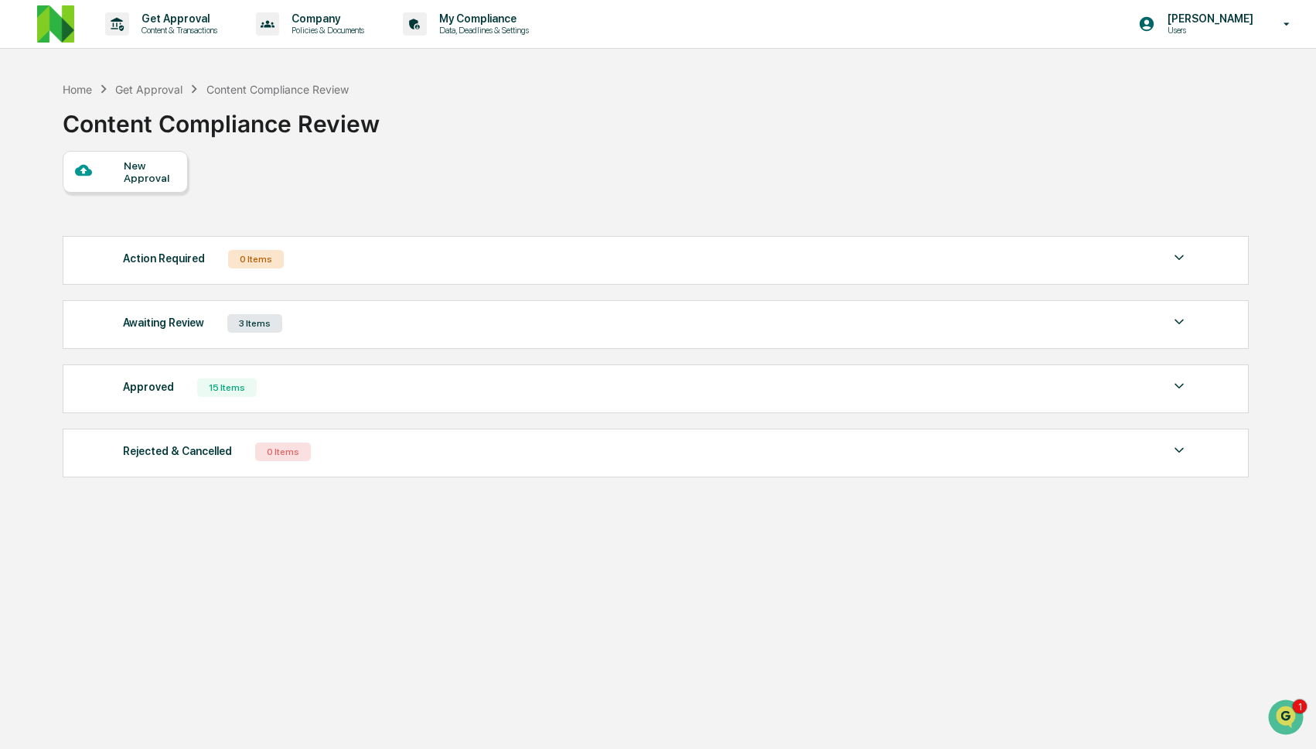
click at [164, 95] on div "Get Approval" at bounding box center [148, 89] width 67 height 13
click at [161, 88] on div "Get Approval" at bounding box center [148, 89] width 67 height 13
click at [160, 33] on p "Content & Transactions" at bounding box center [177, 30] width 96 height 11
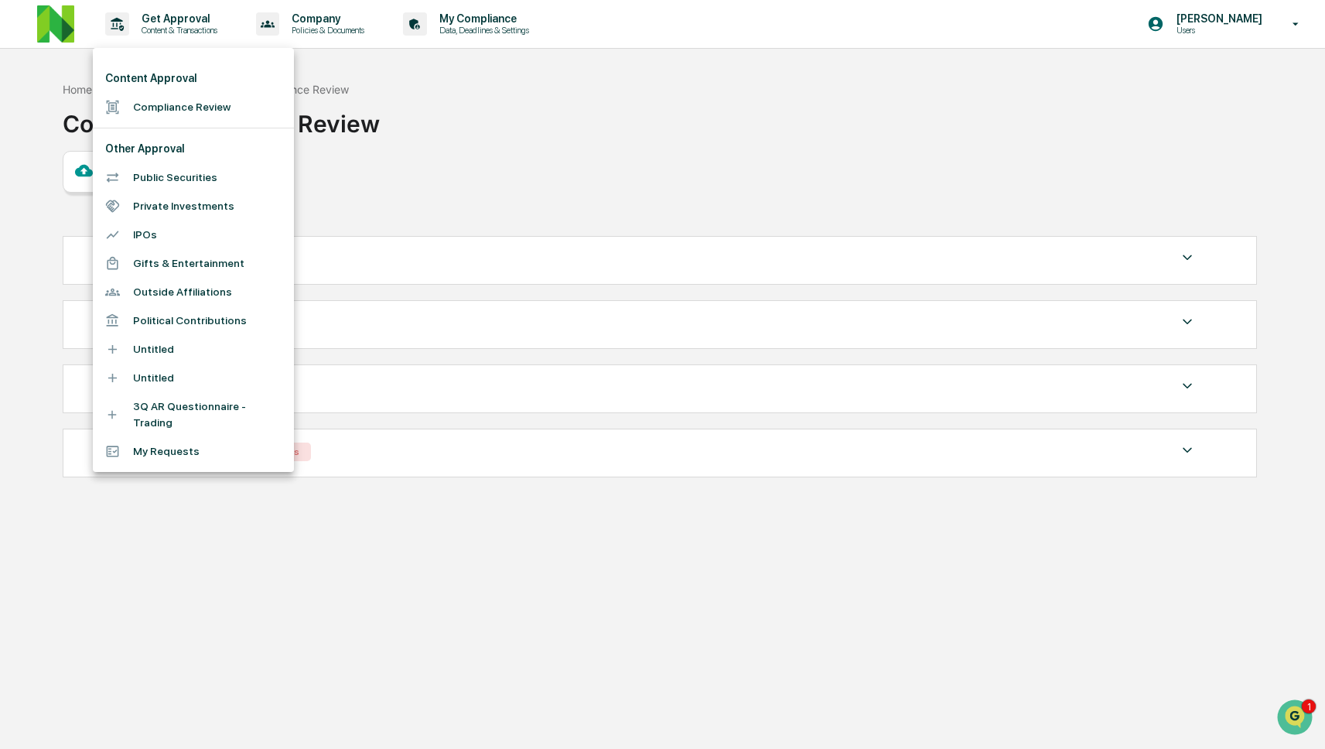
click at [166, 111] on li "Compliance Review" at bounding box center [193, 107] width 201 height 29
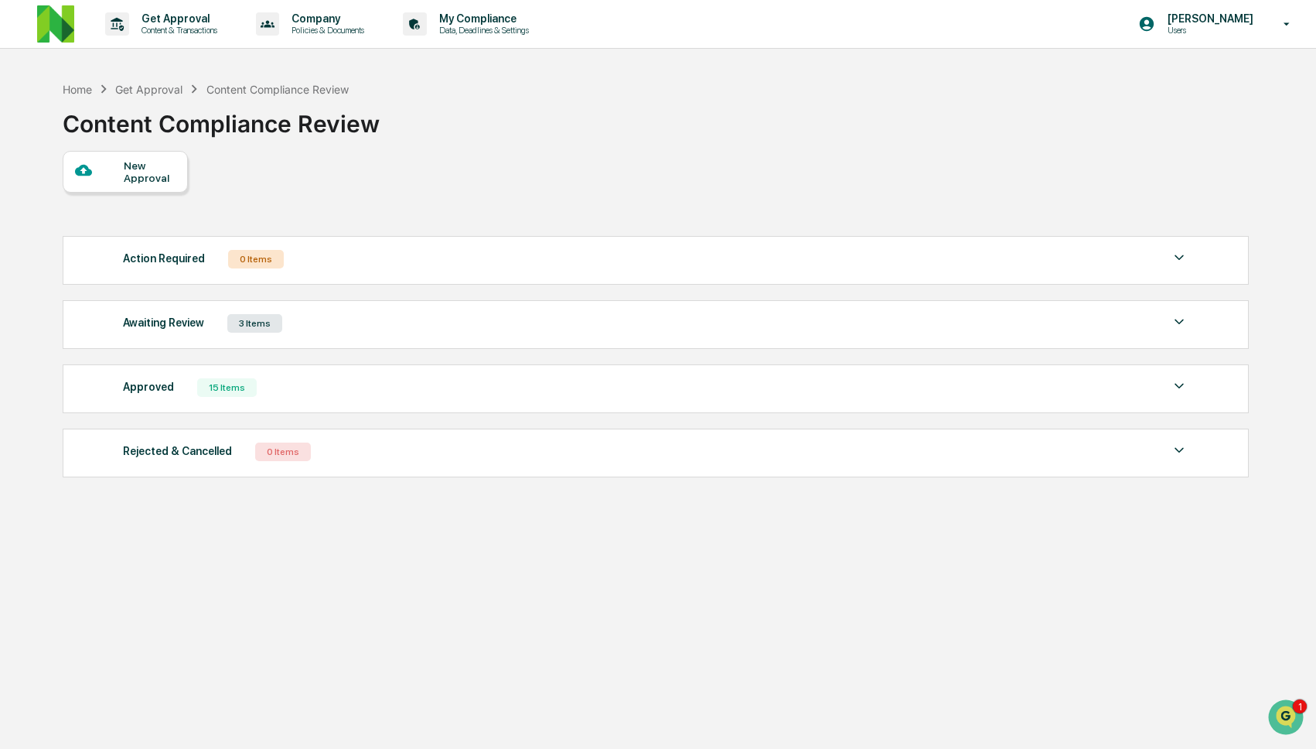
click at [311, 325] on div "Awaiting Review 3 Items" at bounding box center [656, 323] width 1067 height 22
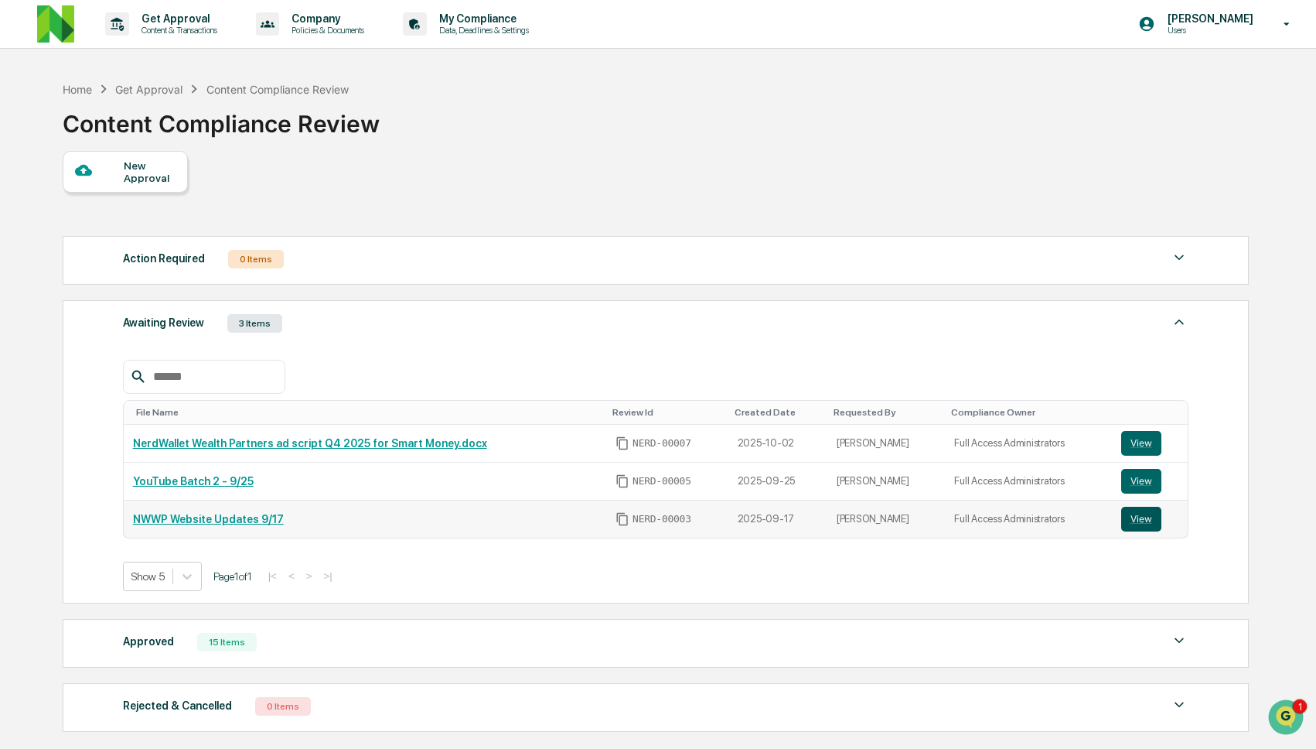
click at [1140, 523] on button "View" at bounding box center [1142, 519] width 40 height 25
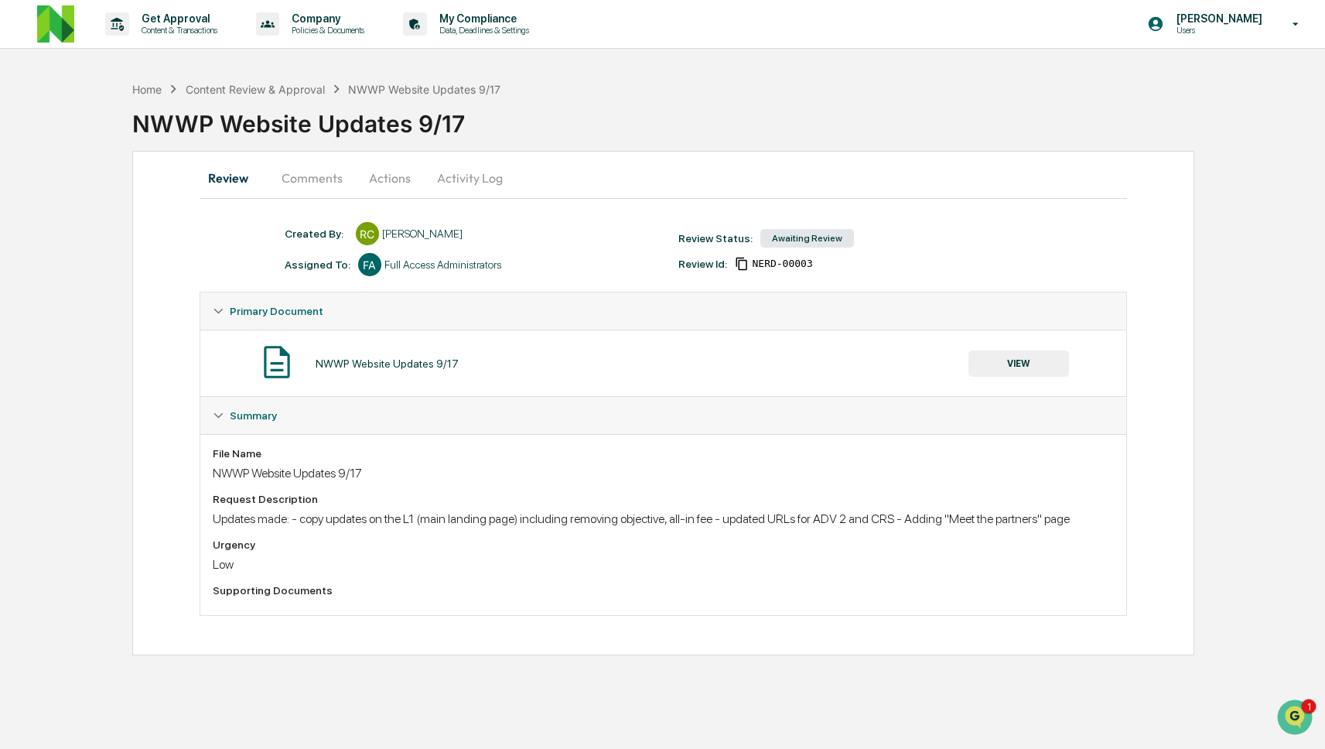
click at [309, 183] on button "Comments" at bounding box center [312, 177] width 86 height 37
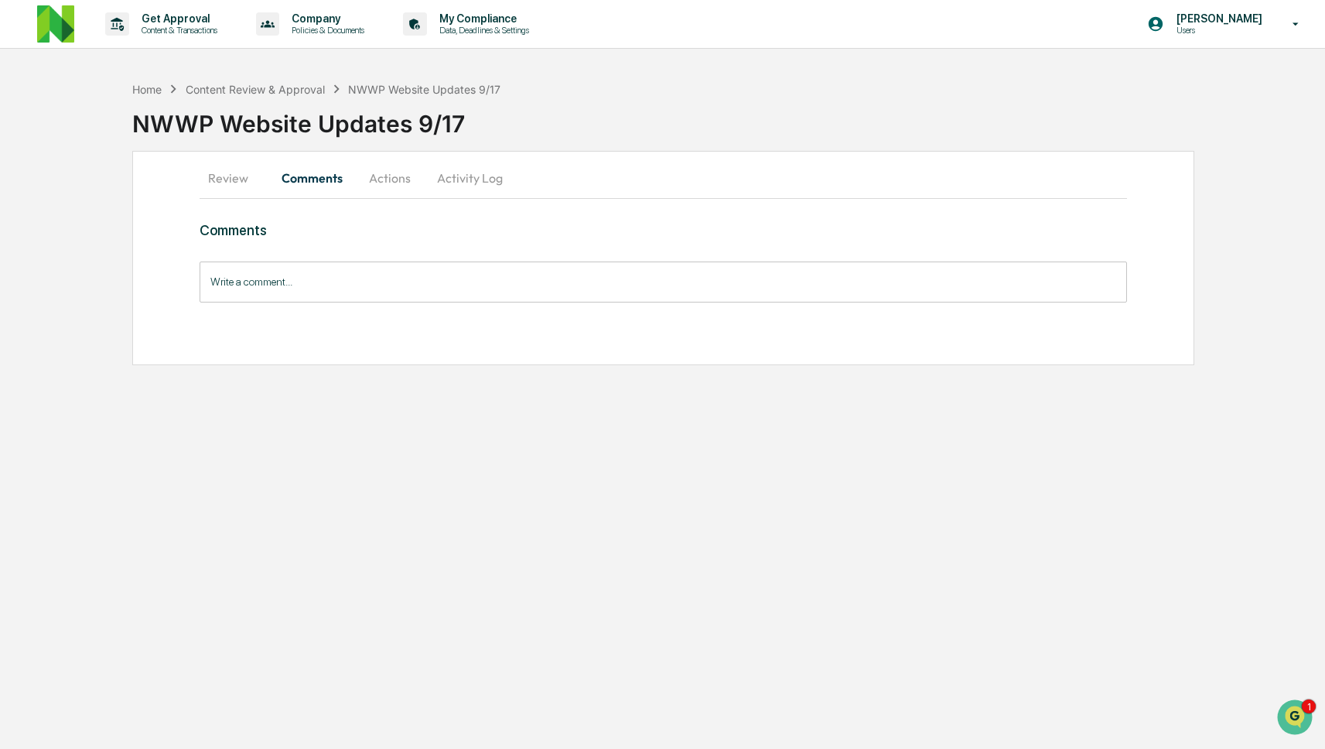
click at [394, 289] on input "Write a comment..." at bounding box center [663, 281] width 927 height 41
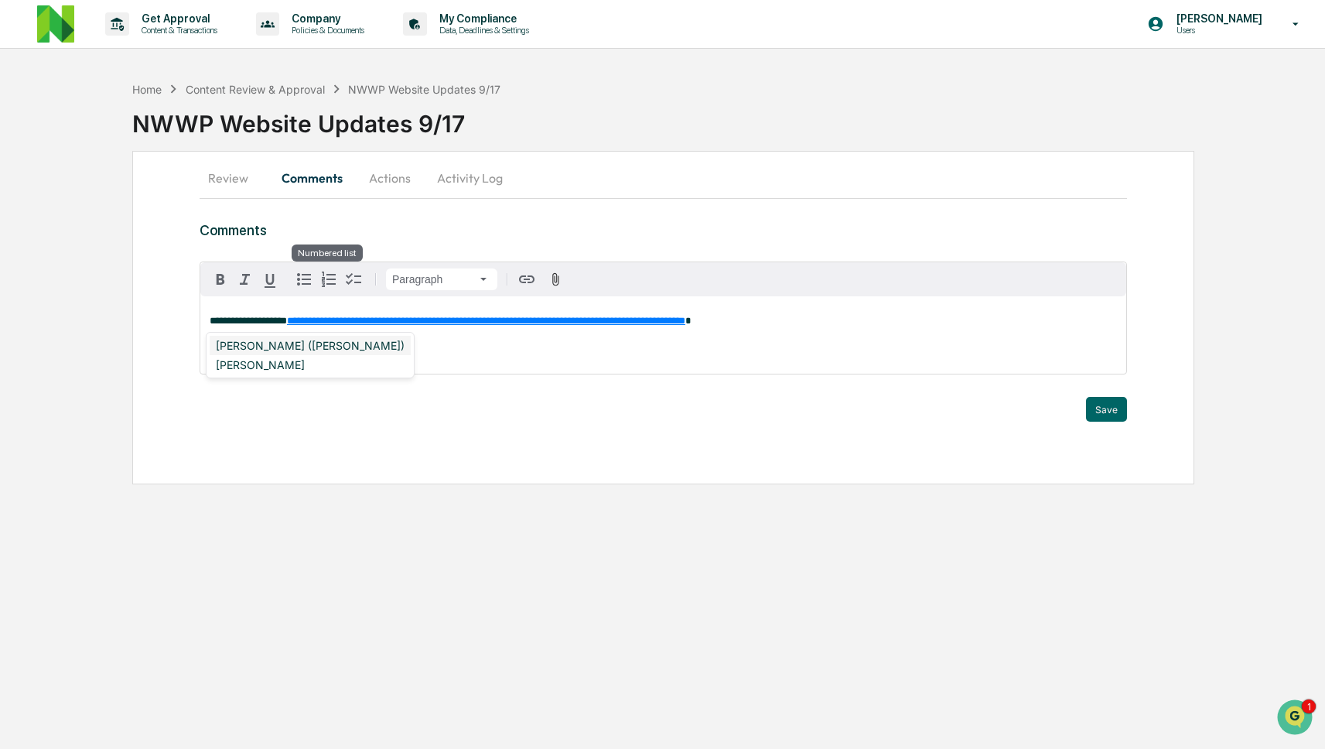
click at [339, 350] on div "[PERSON_NAME] ([PERSON_NAME])" at bounding box center [310, 345] width 201 height 19
click at [331, 350] on div "Neshie Tiwari" at bounding box center [400, 345] width 380 height 19
drag, startPoint x: 238, startPoint y: 343, endPoint x: 188, endPoint y: 343, distance: 50.3
click at [188, 343] on div "**********" at bounding box center [662, 317] width 1061 height 333
drag, startPoint x: 364, startPoint y: 345, endPoint x: 348, endPoint y: 341, distance: 16.7
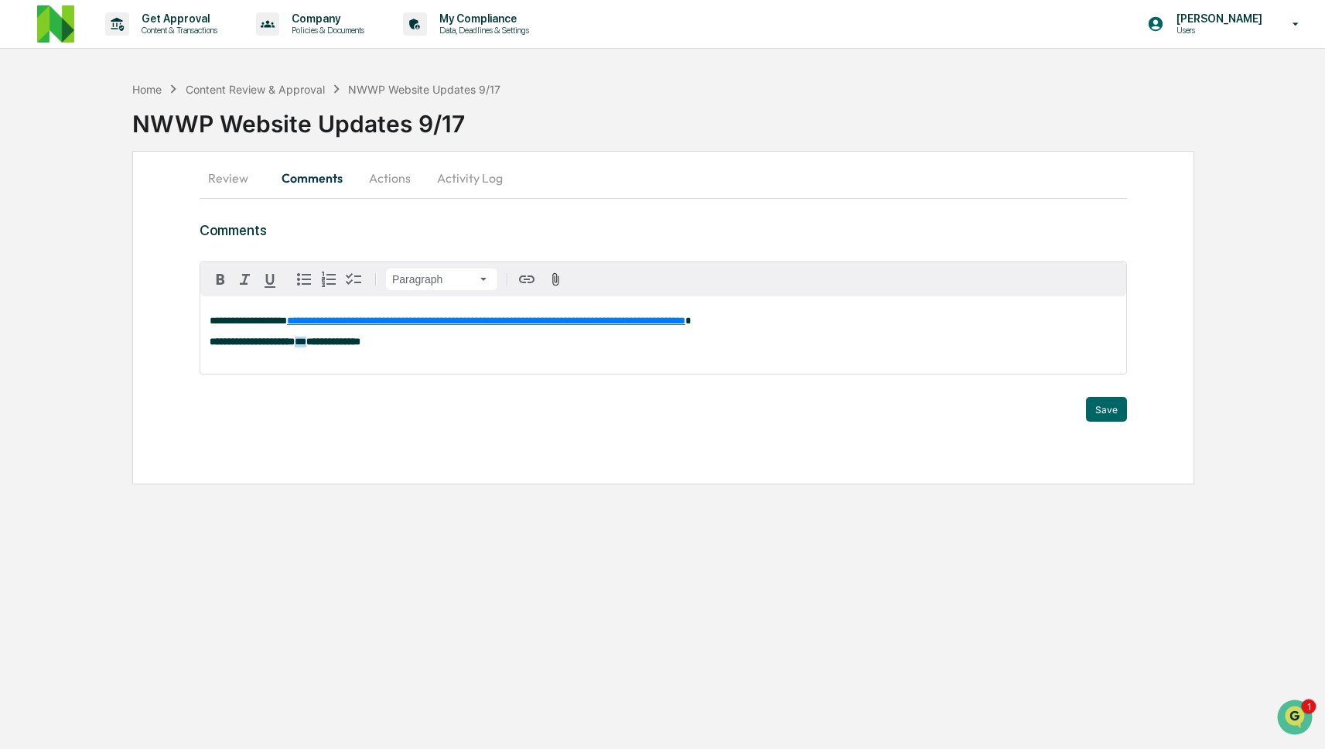
click at [348, 341] on p "**********" at bounding box center [663, 341] width 907 height 11
click at [1111, 413] on button "Save" at bounding box center [1106, 409] width 41 height 25
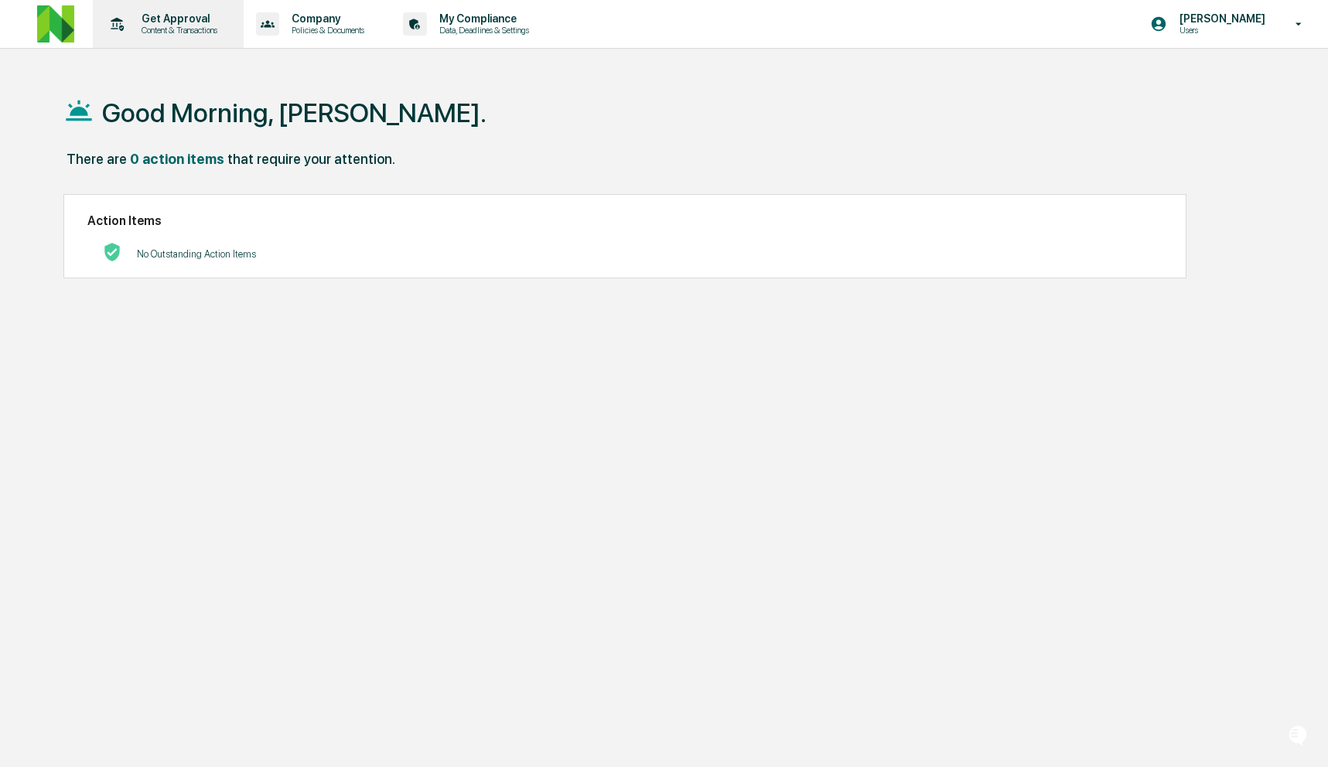
click at [195, 23] on p "Get Approval" at bounding box center [177, 18] width 96 height 12
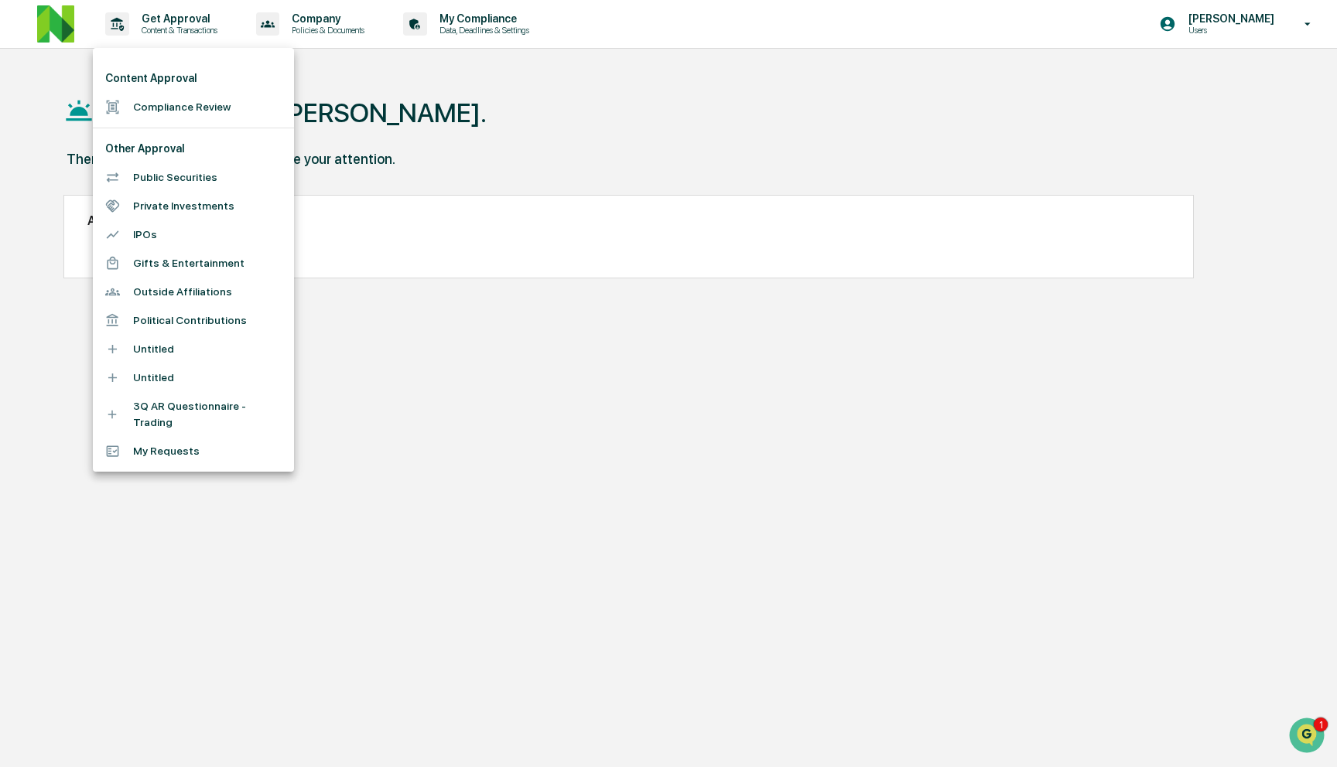
click at [207, 91] on li "Content Approval" at bounding box center [193, 78] width 201 height 29
click at [195, 108] on li "Compliance Review" at bounding box center [193, 107] width 201 height 29
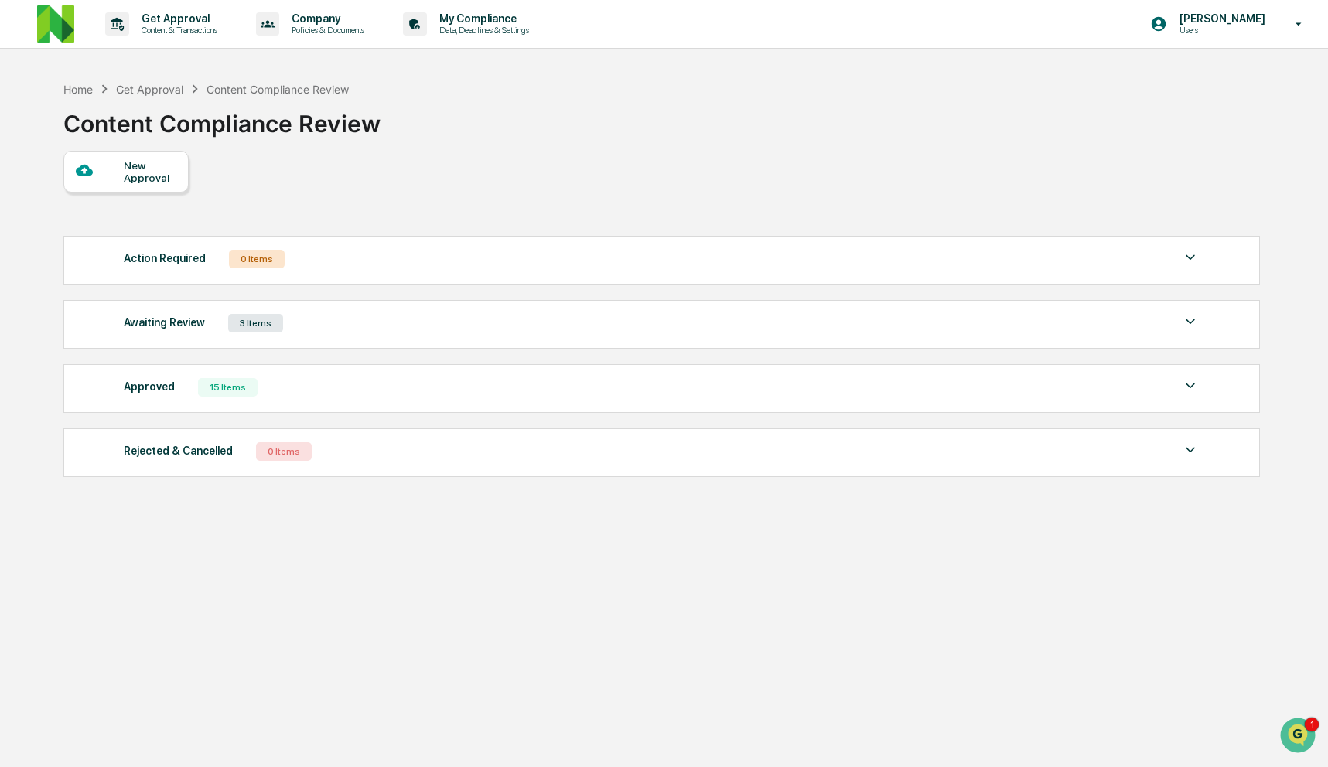
click at [111, 168] on div at bounding box center [100, 171] width 49 height 19
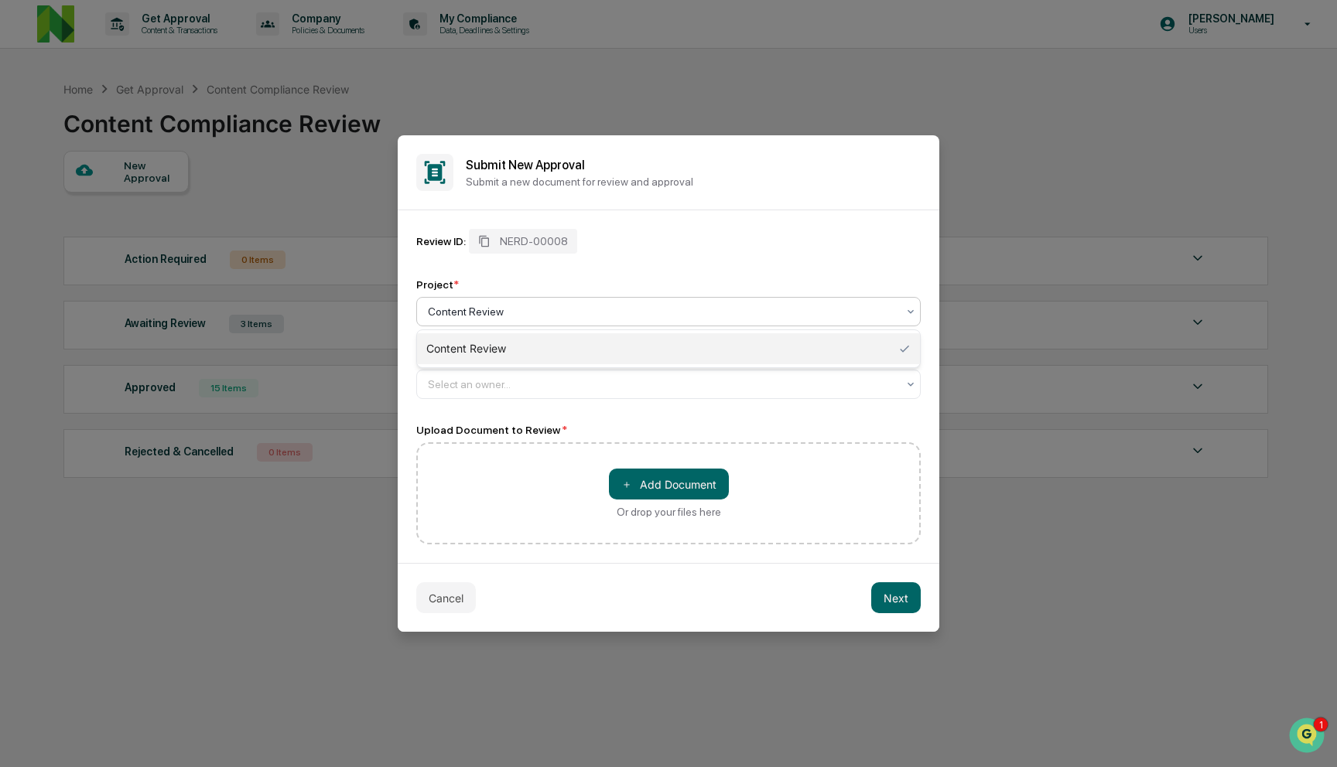
click at [473, 309] on div at bounding box center [662, 311] width 469 height 15
click at [493, 325] on div "Content Review" at bounding box center [668, 311] width 504 height 29
click at [493, 396] on div "Select an owner..." at bounding box center [668, 384] width 504 height 29
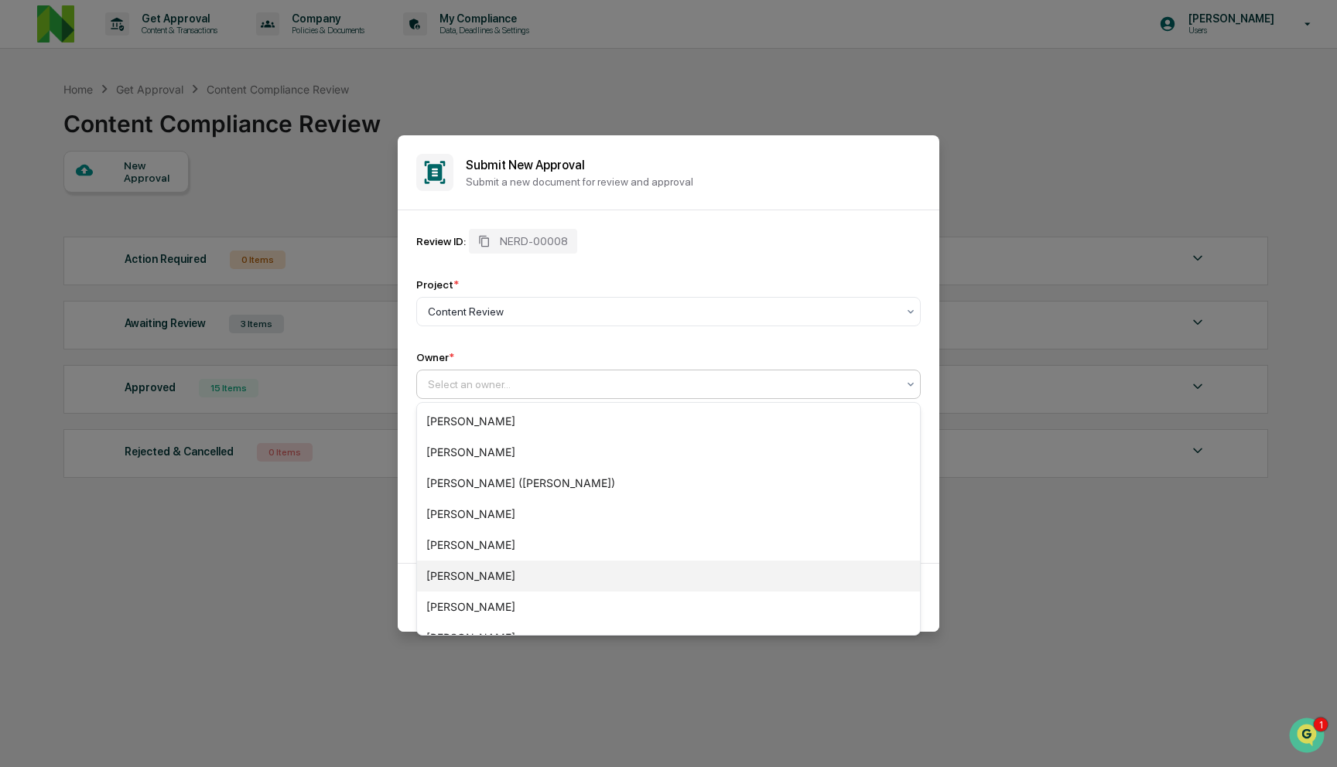
scroll to position [145, 0]
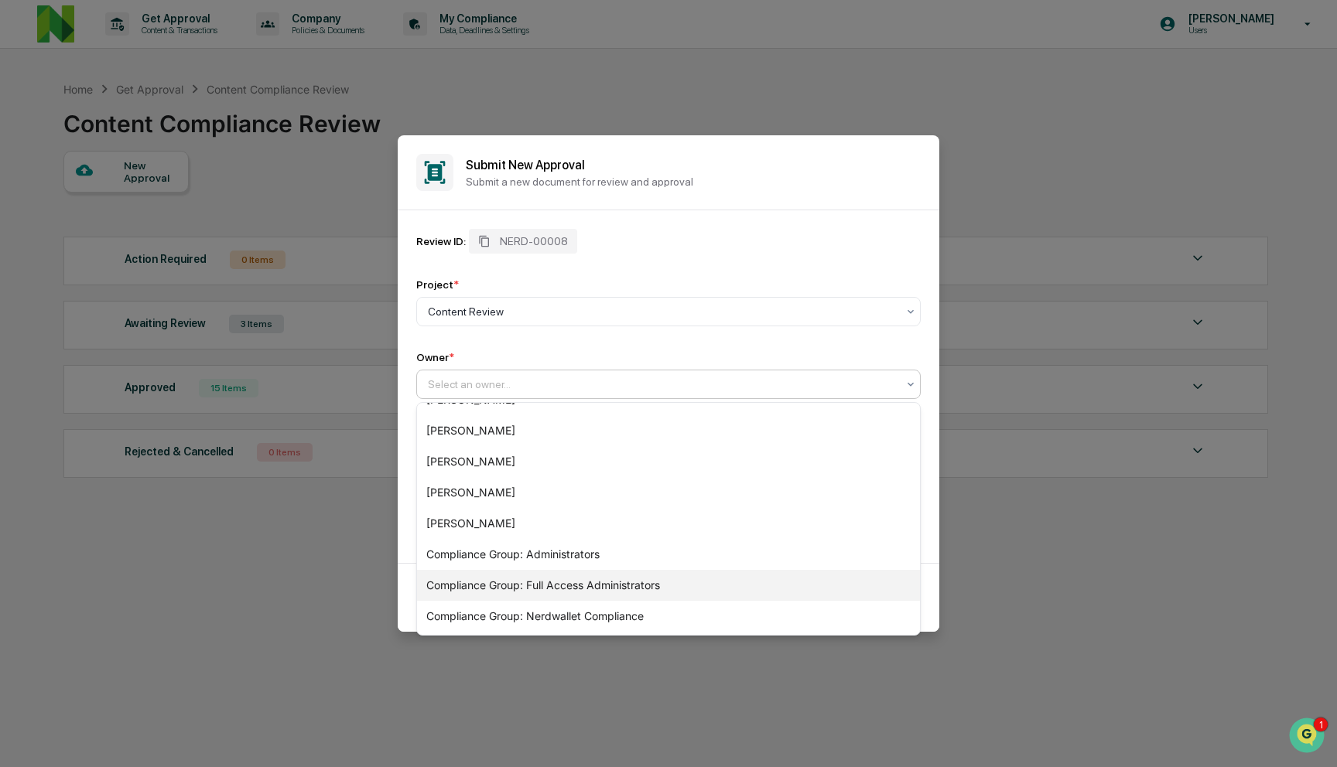
click at [492, 578] on div "Compliance Group: Full Access Administrators" at bounding box center [668, 585] width 503 height 31
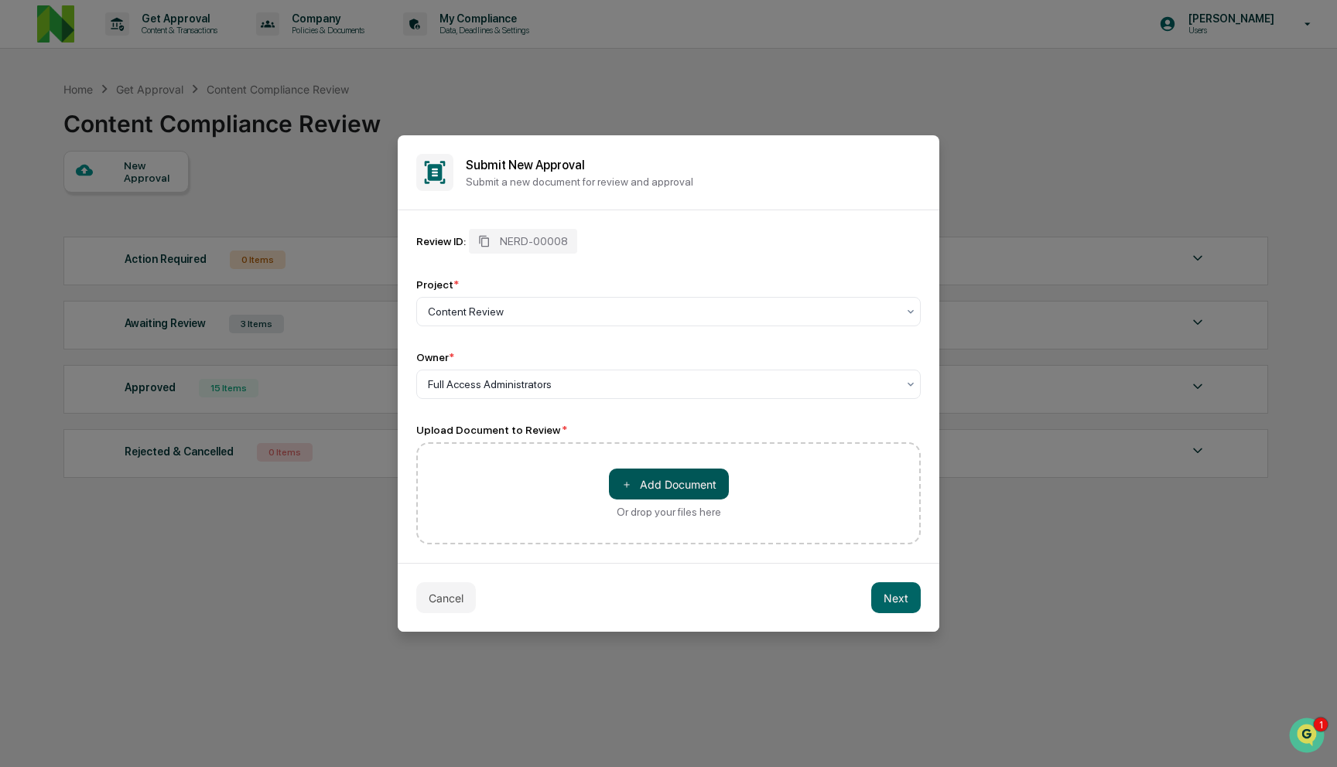
click at [690, 478] on button "＋ Add Document" at bounding box center [669, 484] width 120 height 31
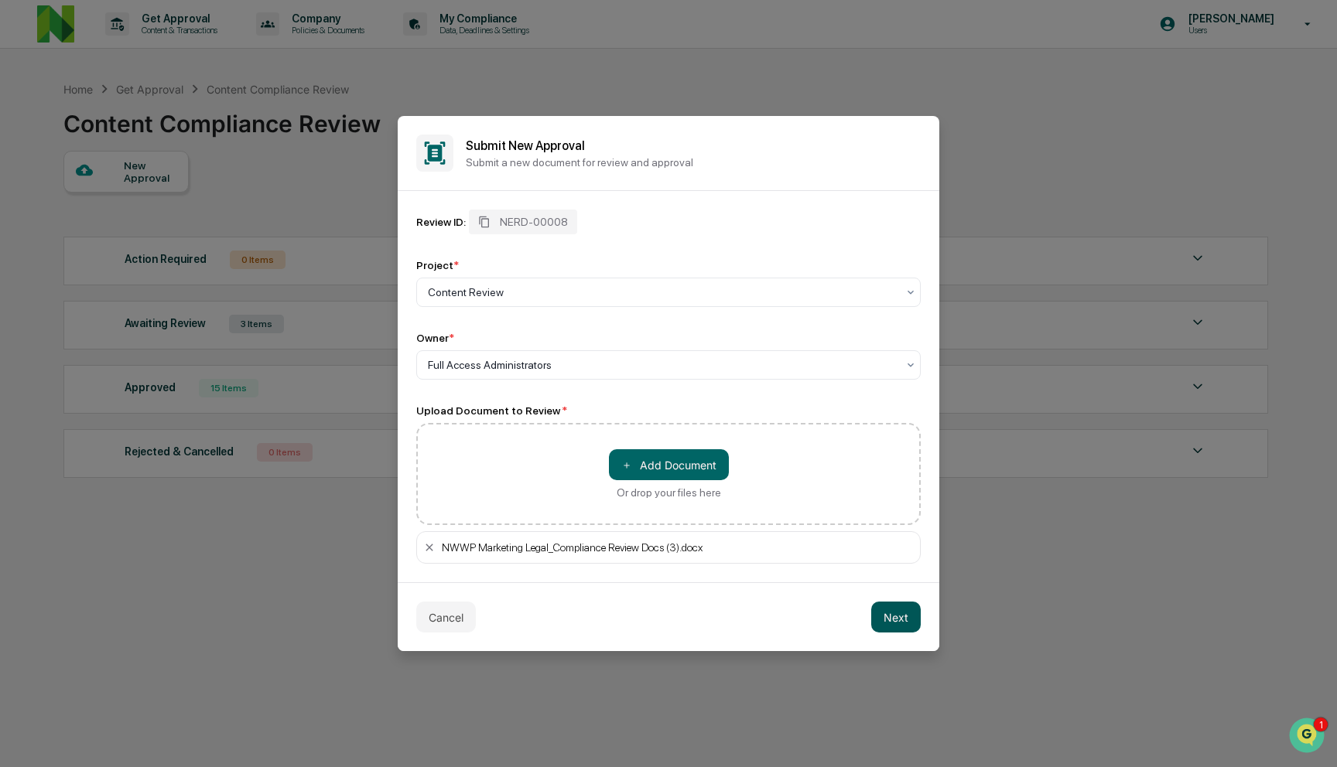
click at [890, 614] on button "Next" at bounding box center [896, 617] width 50 height 31
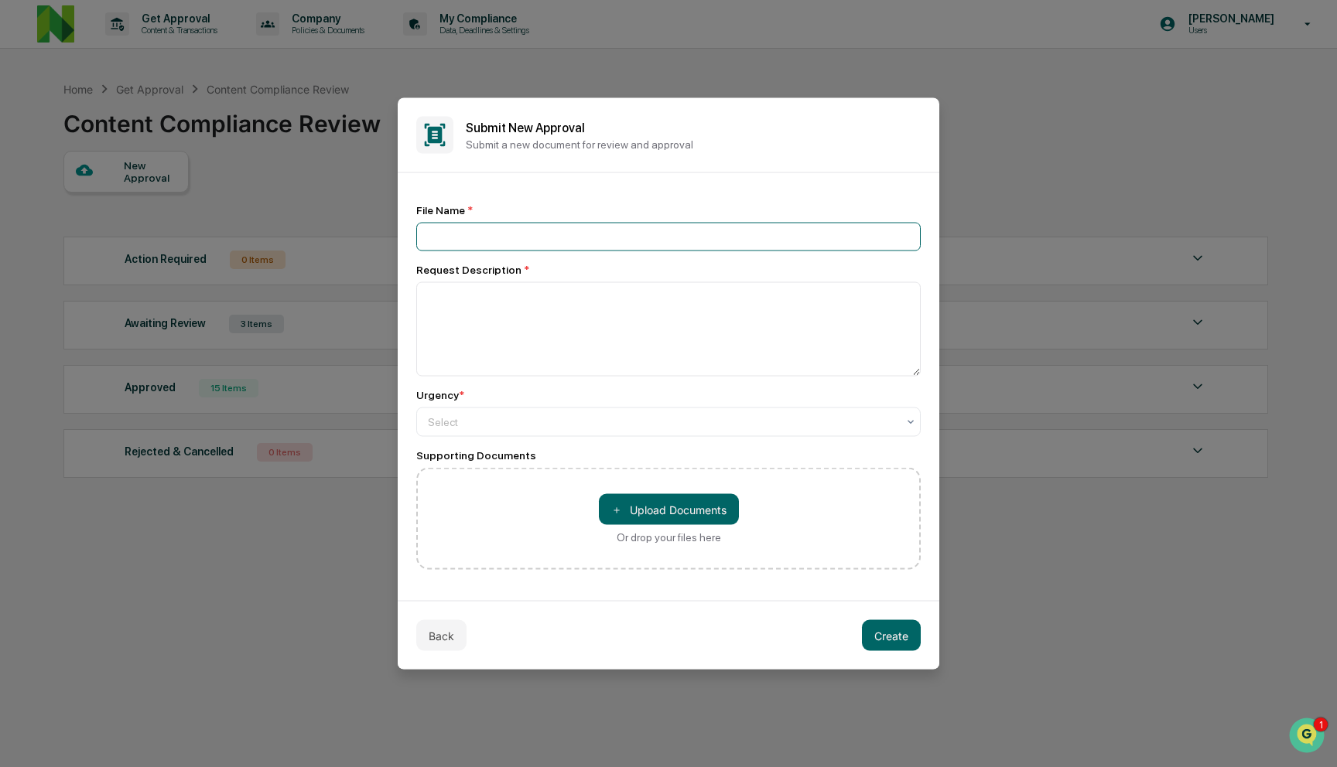
click at [614, 236] on input at bounding box center [668, 237] width 504 height 29
click at [609, 242] on input at bounding box center [668, 237] width 504 height 29
click at [436, 632] on button "Back" at bounding box center [441, 635] width 50 height 31
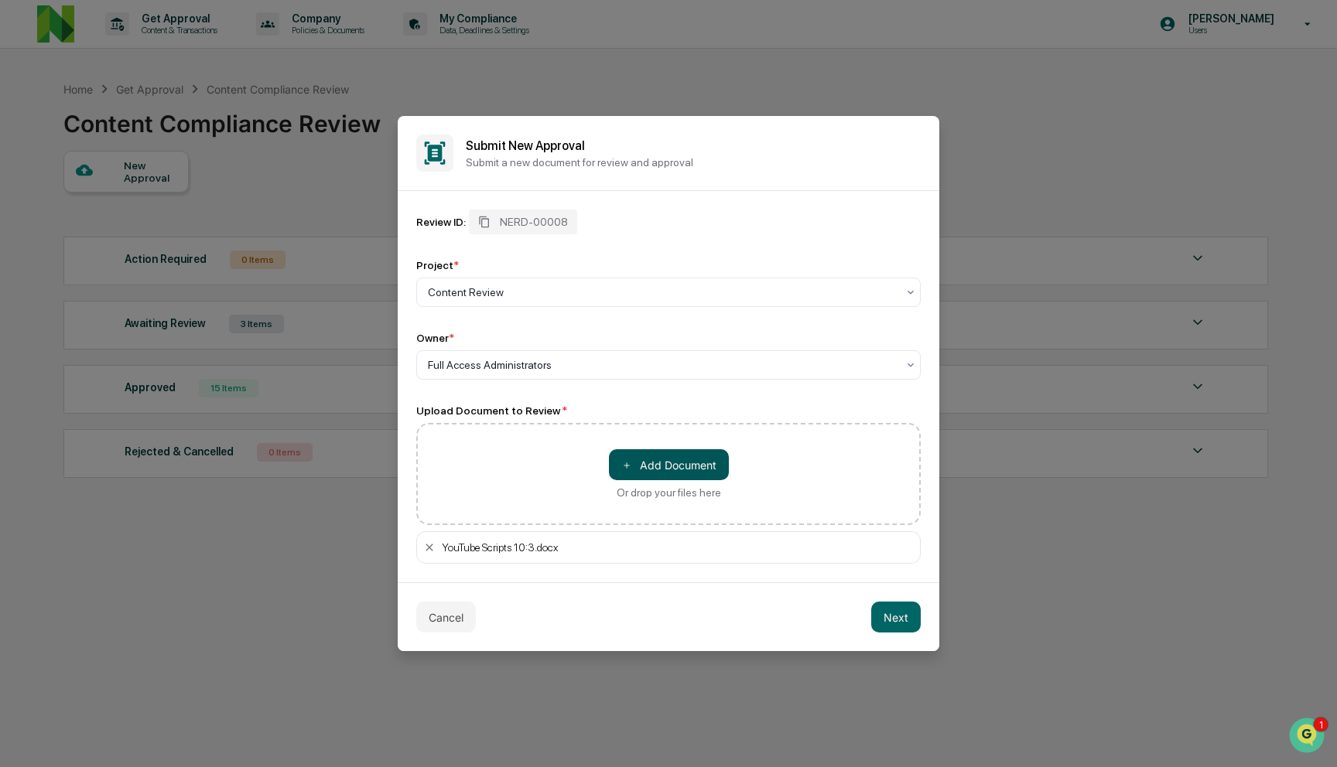
click at [683, 468] on button "＋ Add Document" at bounding box center [669, 464] width 120 height 31
click at [897, 616] on button "Next" at bounding box center [896, 617] width 50 height 31
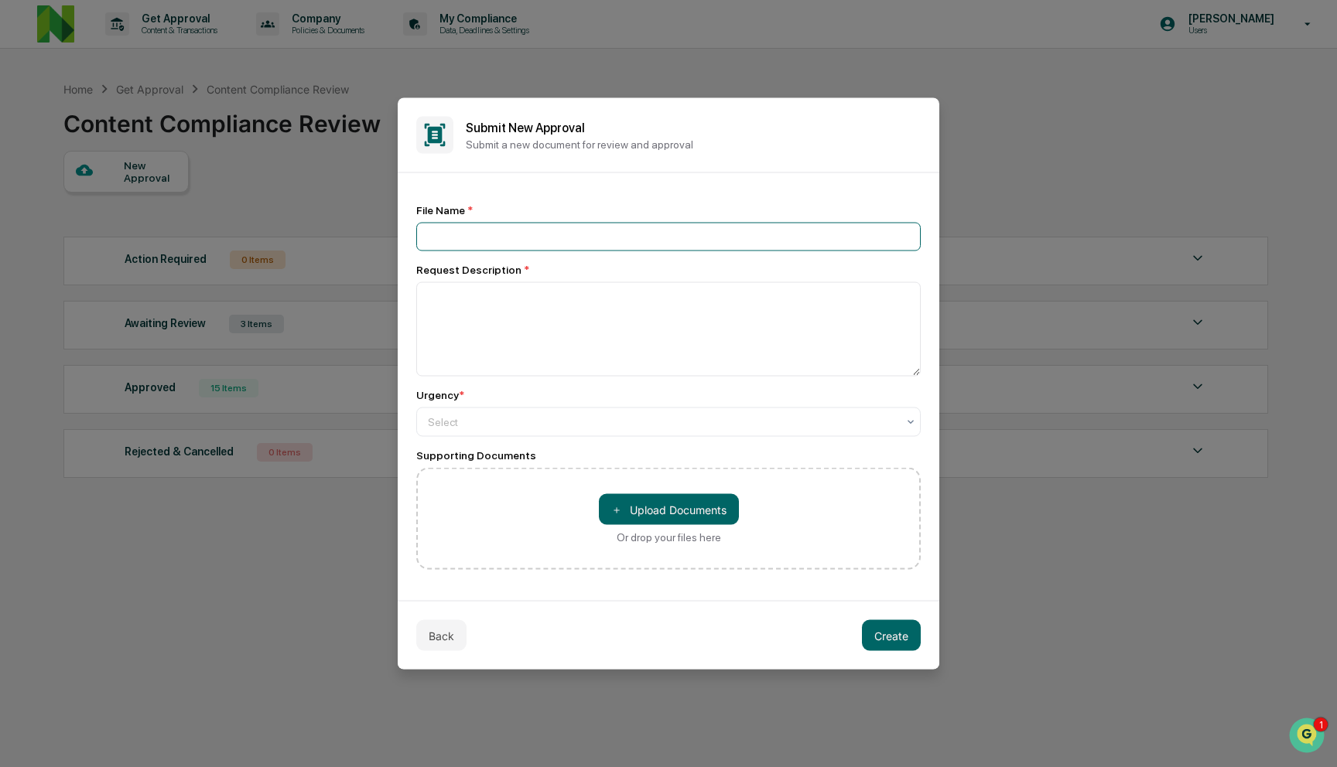
click at [623, 228] on input at bounding box center [668, 237] width 504 height 29
type input "**********"
click at [576, 312] on textarea at bounding box center [668, 329] width 504 height 94
type textarea "**********"
click at [870, 241] on input "**********" at bounding box center [668, 237] width 504 height 29
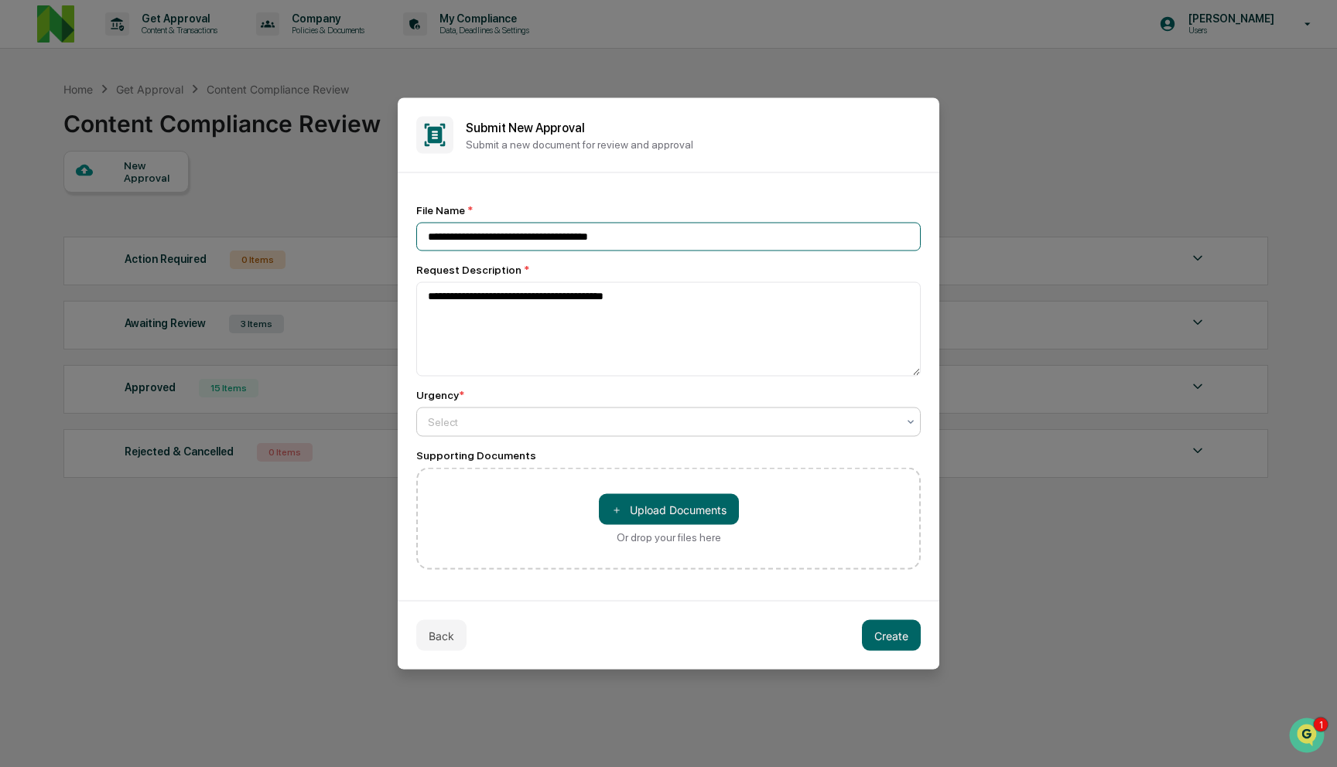
type input "**********"
click at [598, 423] on div at bounding box center [662, 422] width 469 height 15
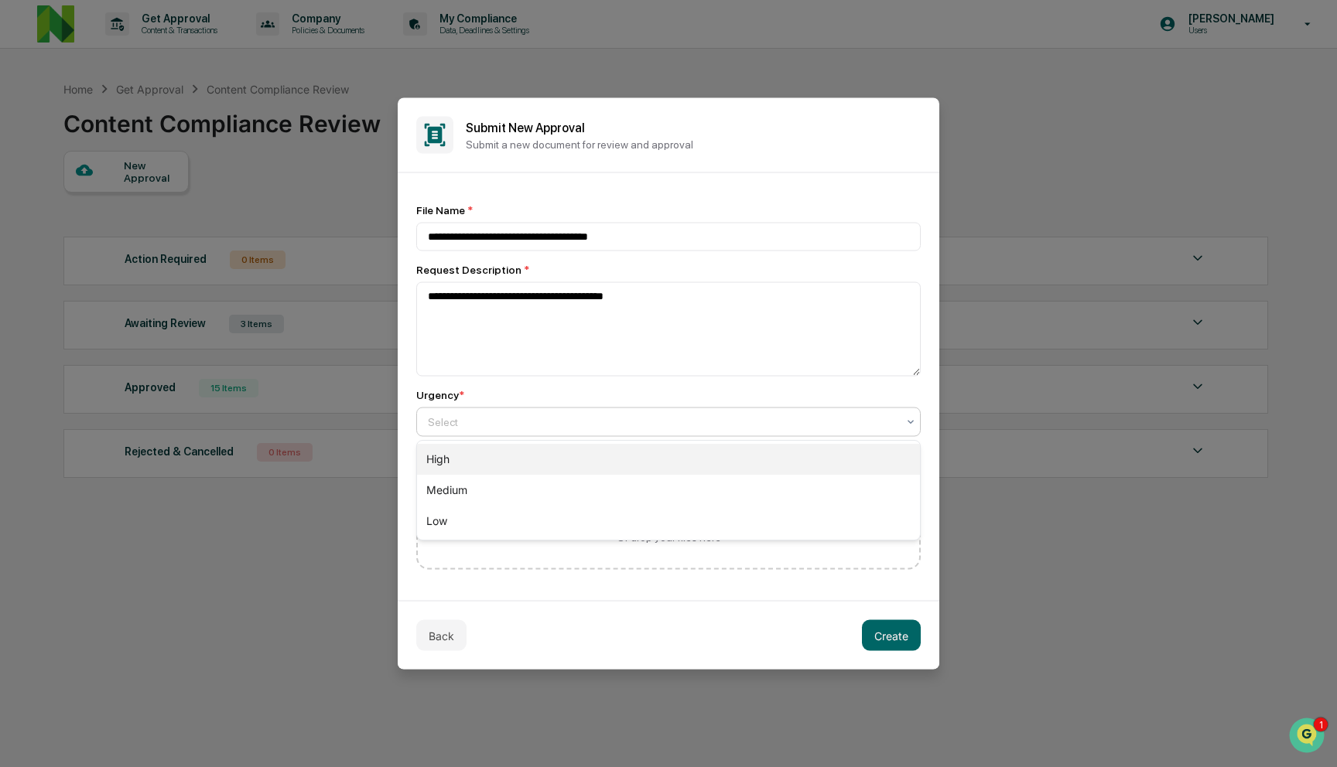
click at [576, 463] on div "High" at bounding box center [668, 459] width 503 height 31
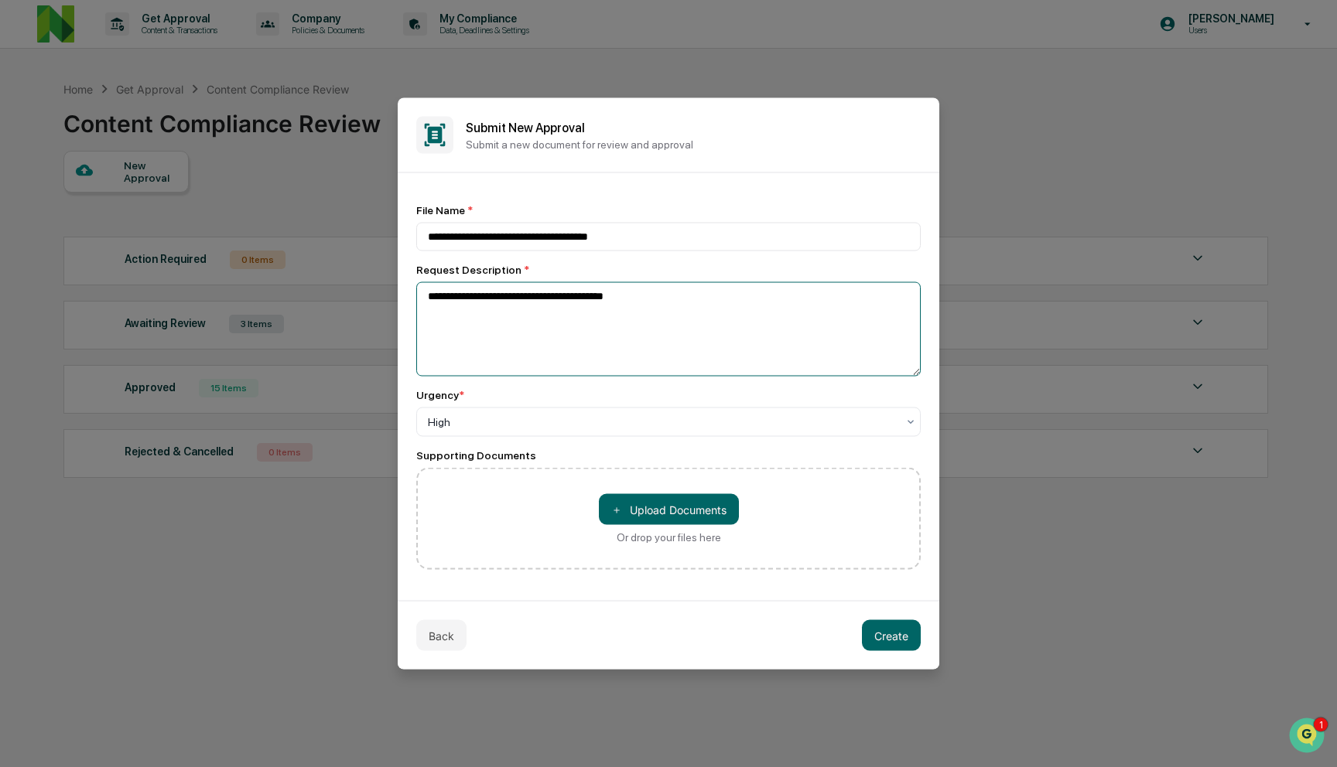
click at [585, 332] on textarea "**********" at bounding box center [668, 329] width 504 height 94
paste textarea "**********"
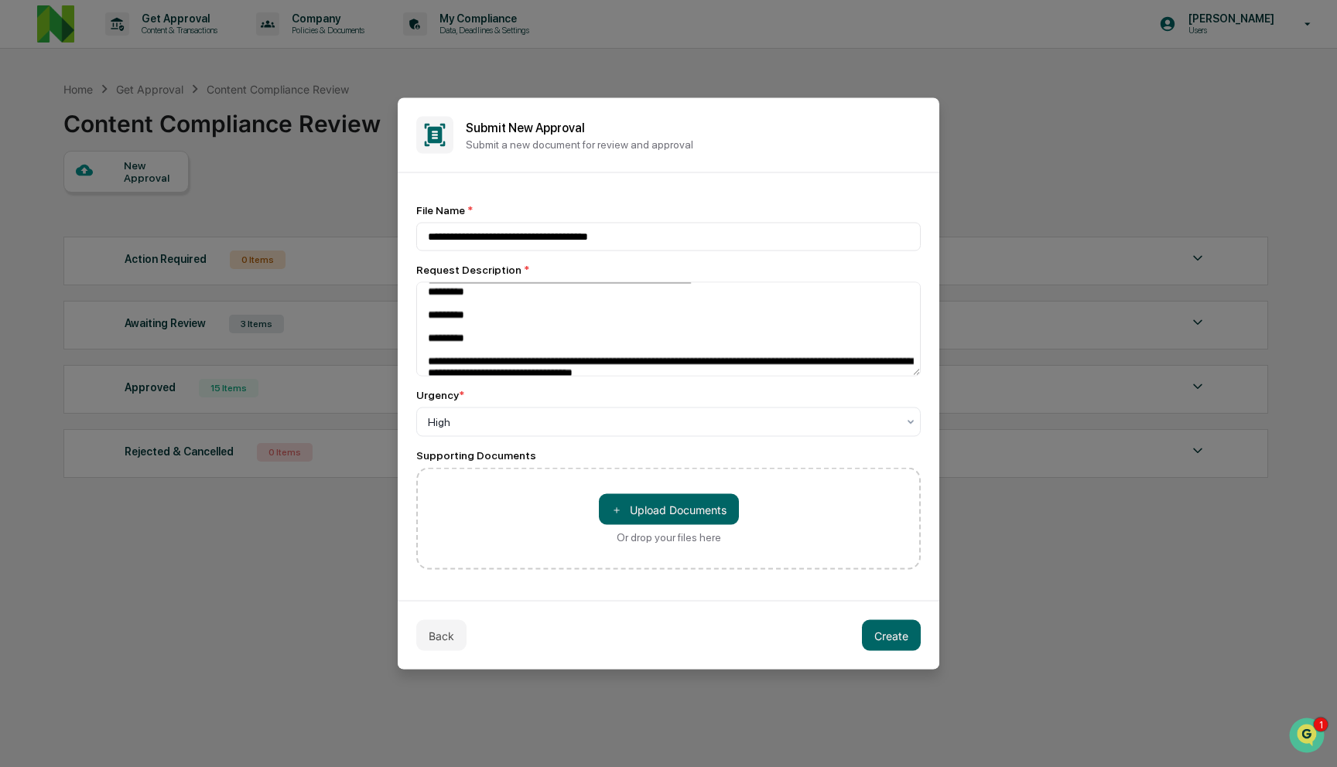
scroll to position [0, 0]
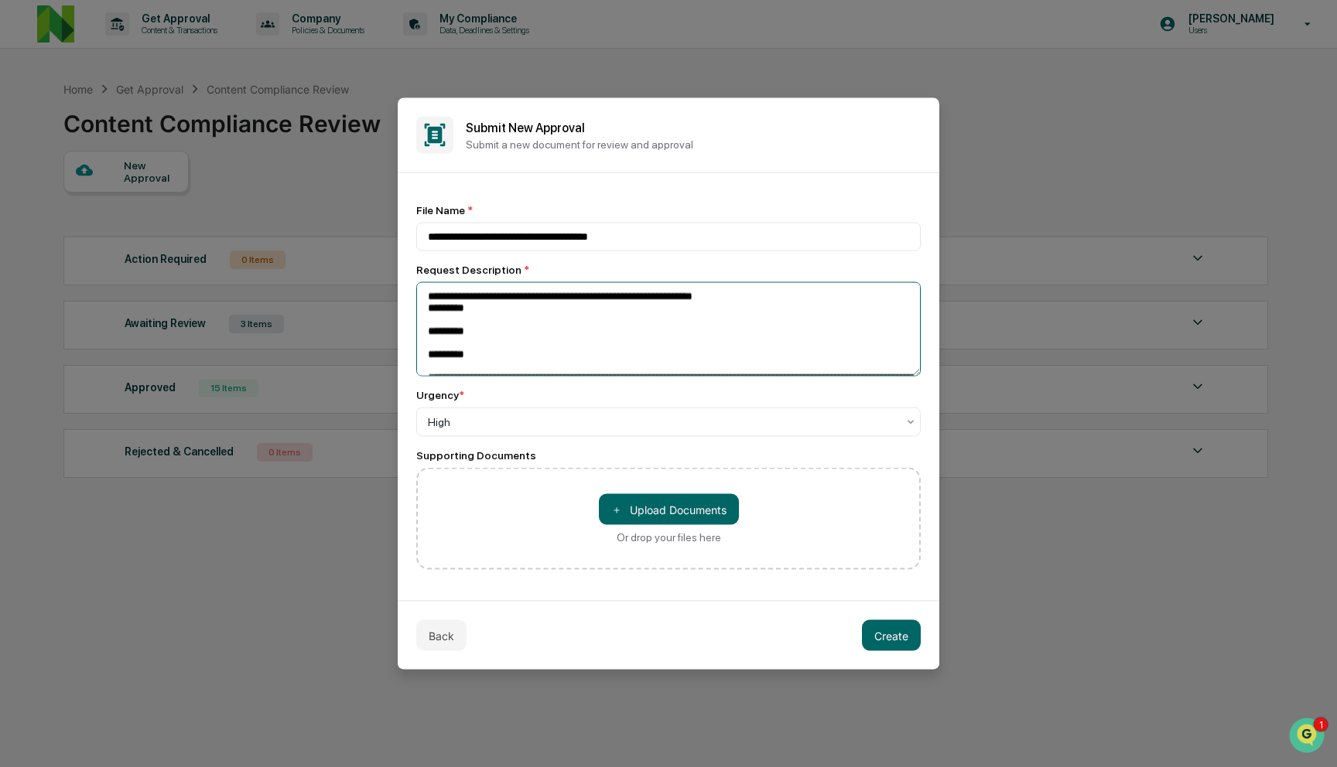
click at [637, 302] on textarea "**********" at bounding box center [668, 329] width 504 height 94
click at [637, 316] on textarea "**********" at bounding box center [668, 329] width 504 height 94
paste textarea "**********"
click at [562, 363] on textarea "**********" at bounding box center [668, 329] width 504 height 94
paste textarea "**********"
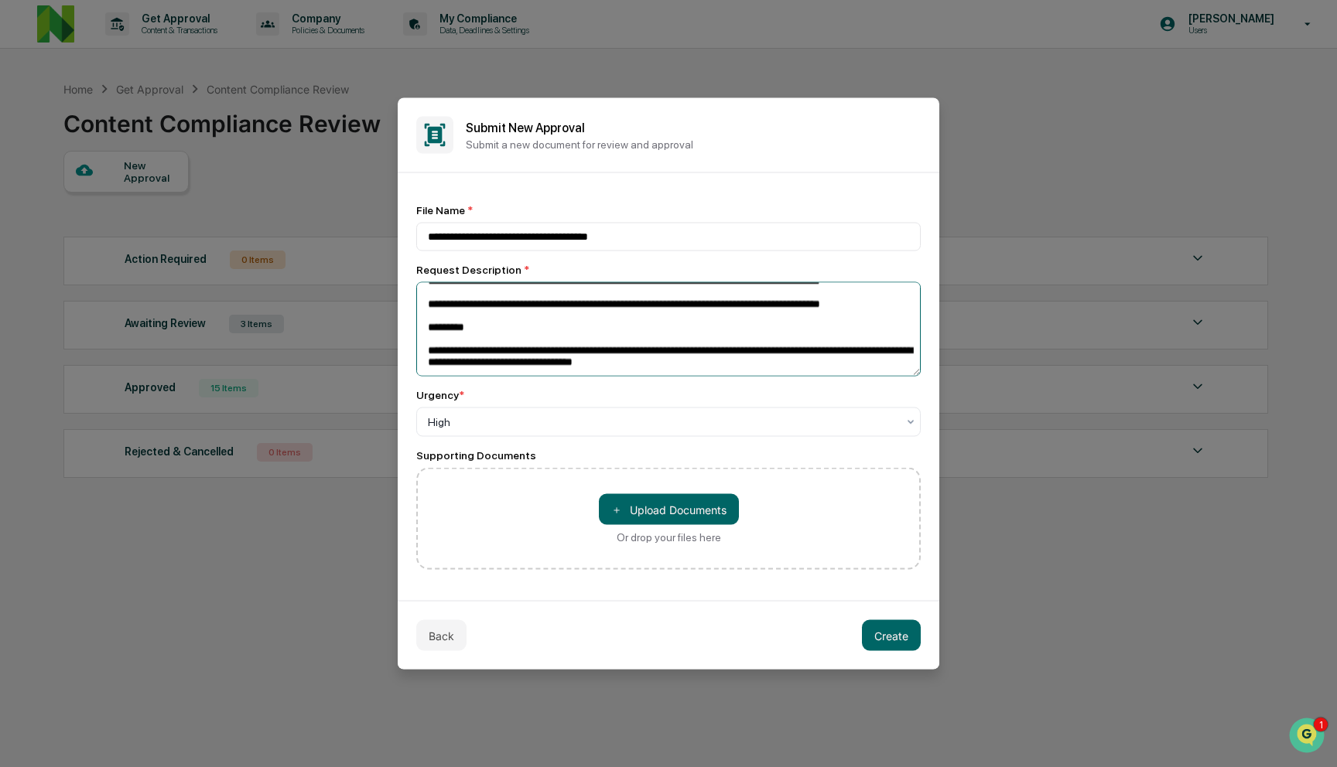
scroll to position [53, 0]
click at [729, 358] on textarea "**********" at bounding box center [668, 329] width 504 height 94
paste textarea "**********"
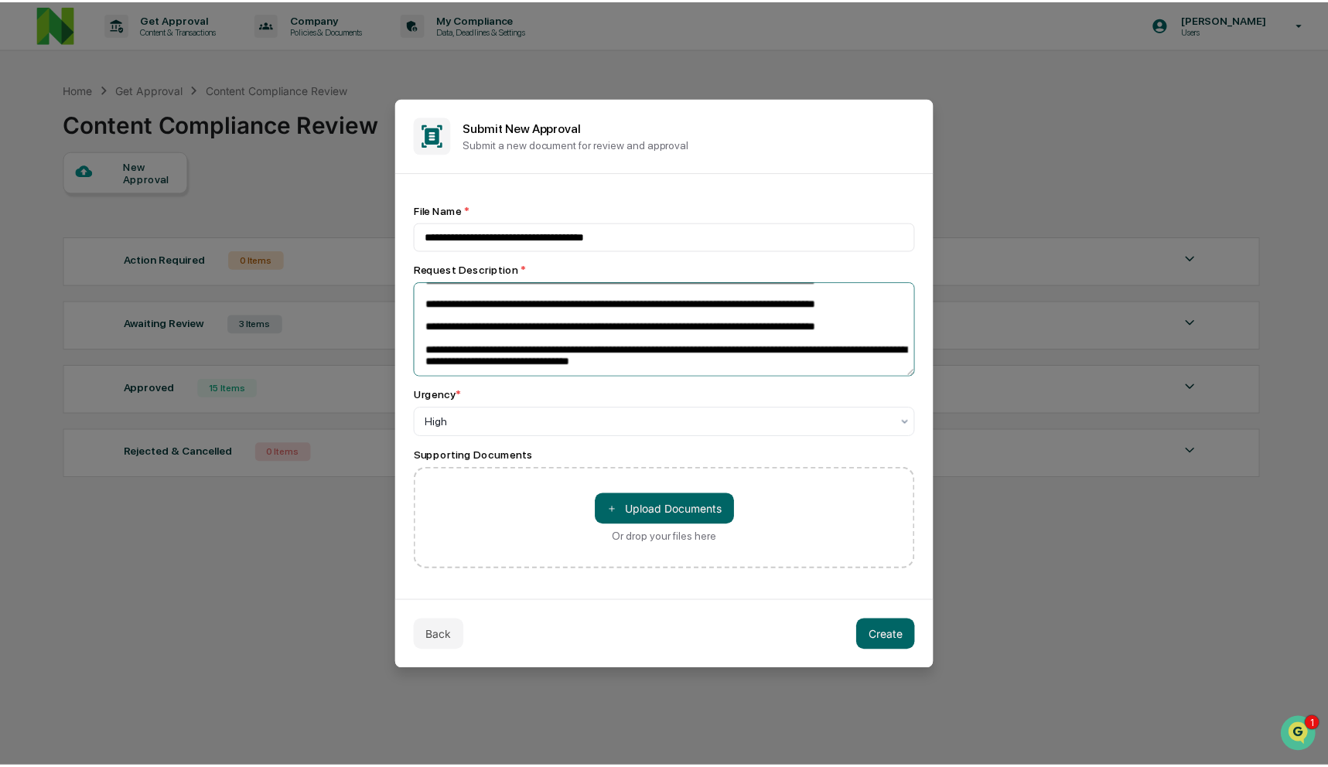
scroll to position [56, 0]
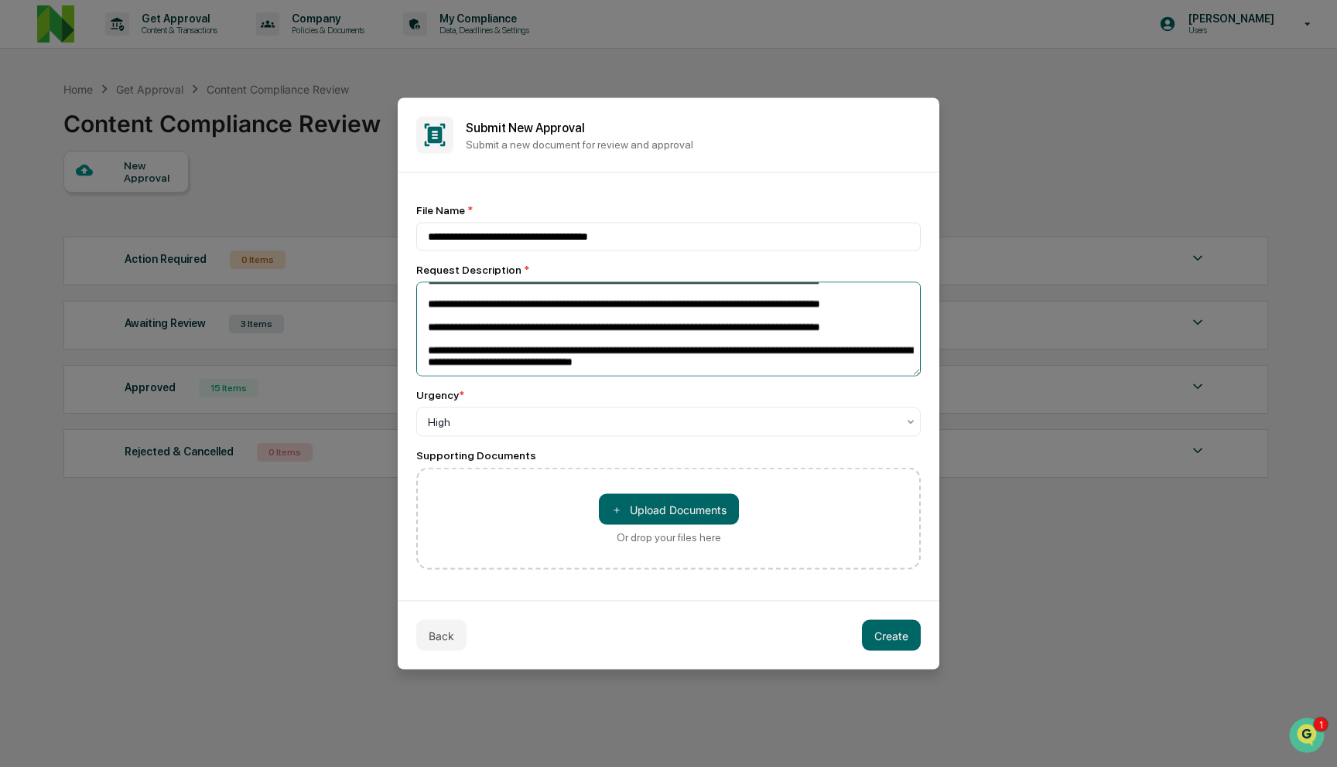
type textarea "**********"
click at [767, 400] on div "Urgency *" at bounding box center [668, 395] width 504 height 12
click at [882, 631] on button "Create" at bounding box center [891, 635] width 59 height 31
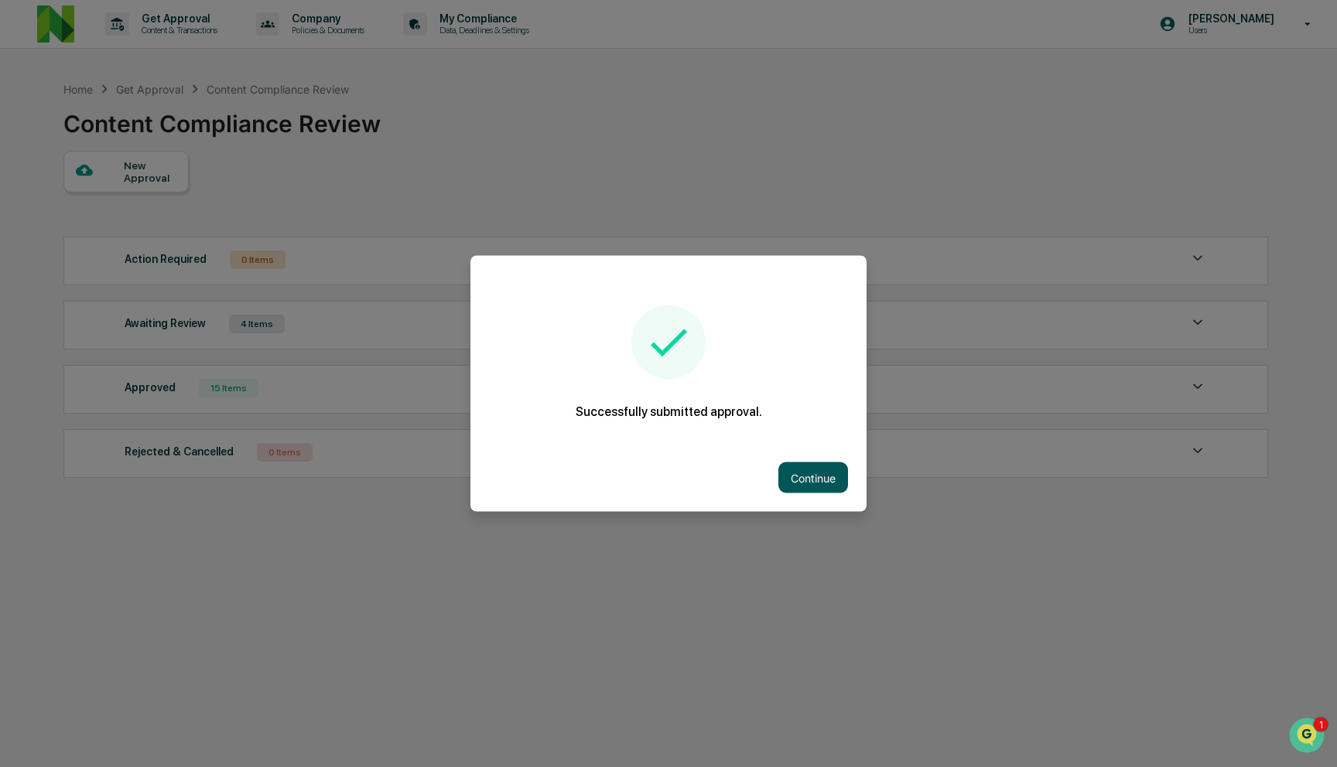
click at [813, 476] on button "Continue" at bounding box center [813, 478] width 70 height 31
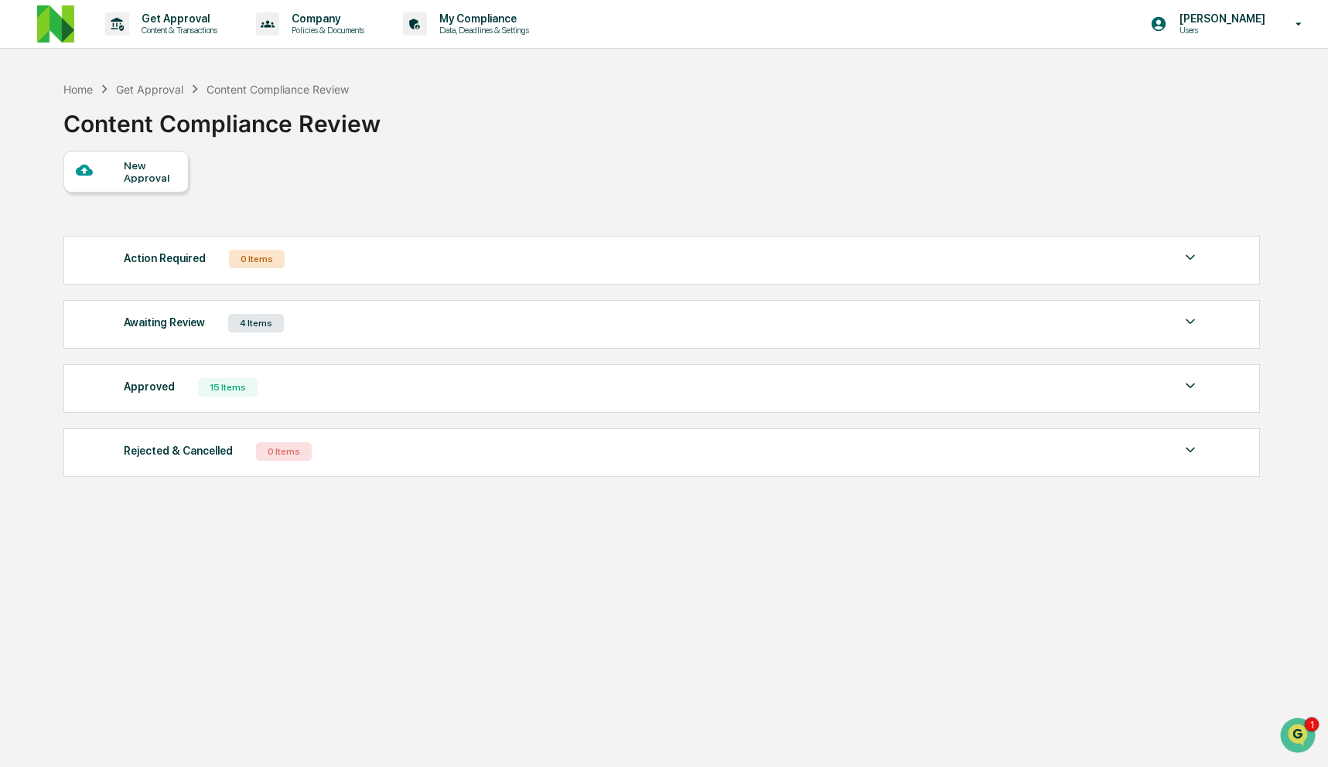
click at [526, 324] on div "Awaiting Review 4 Items" at bounding box center [662, 323] width 1076 height 22
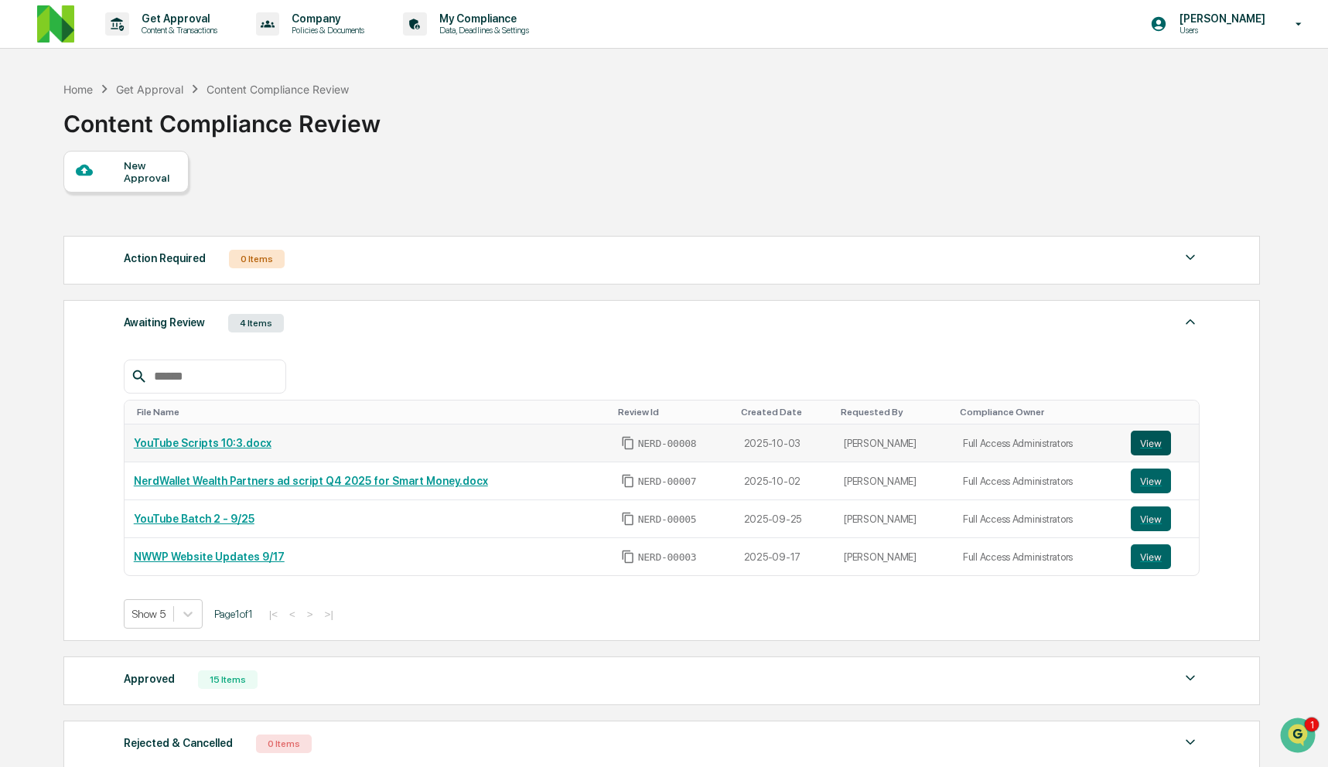
click at [1146, 444] on button "View" at bounding box center [1151, 443] width 40 height 25
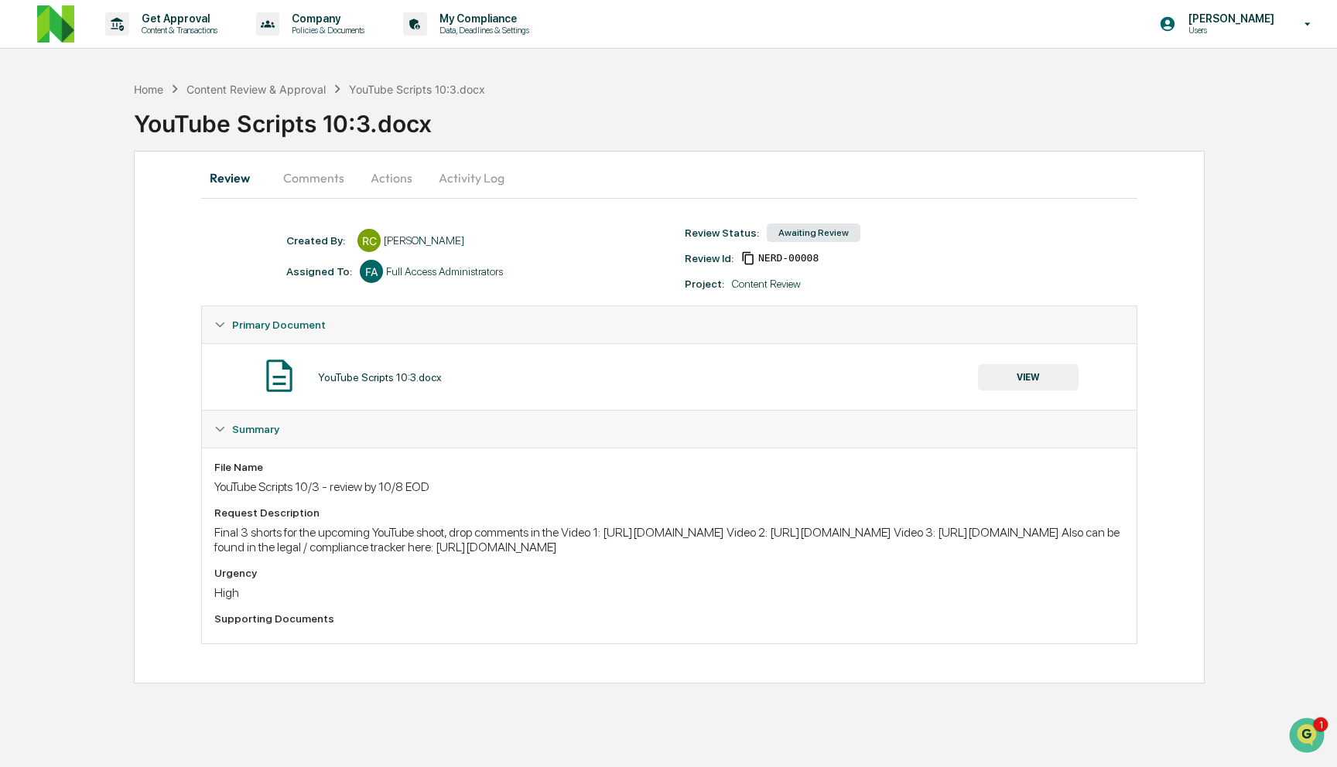
click at [1016, 169] on div "Review Comments Actions Activity Log" at bounding box center [669, 177] width 936 height 37
